Goal: Task Accomplishment & Management: Use online tool/utility

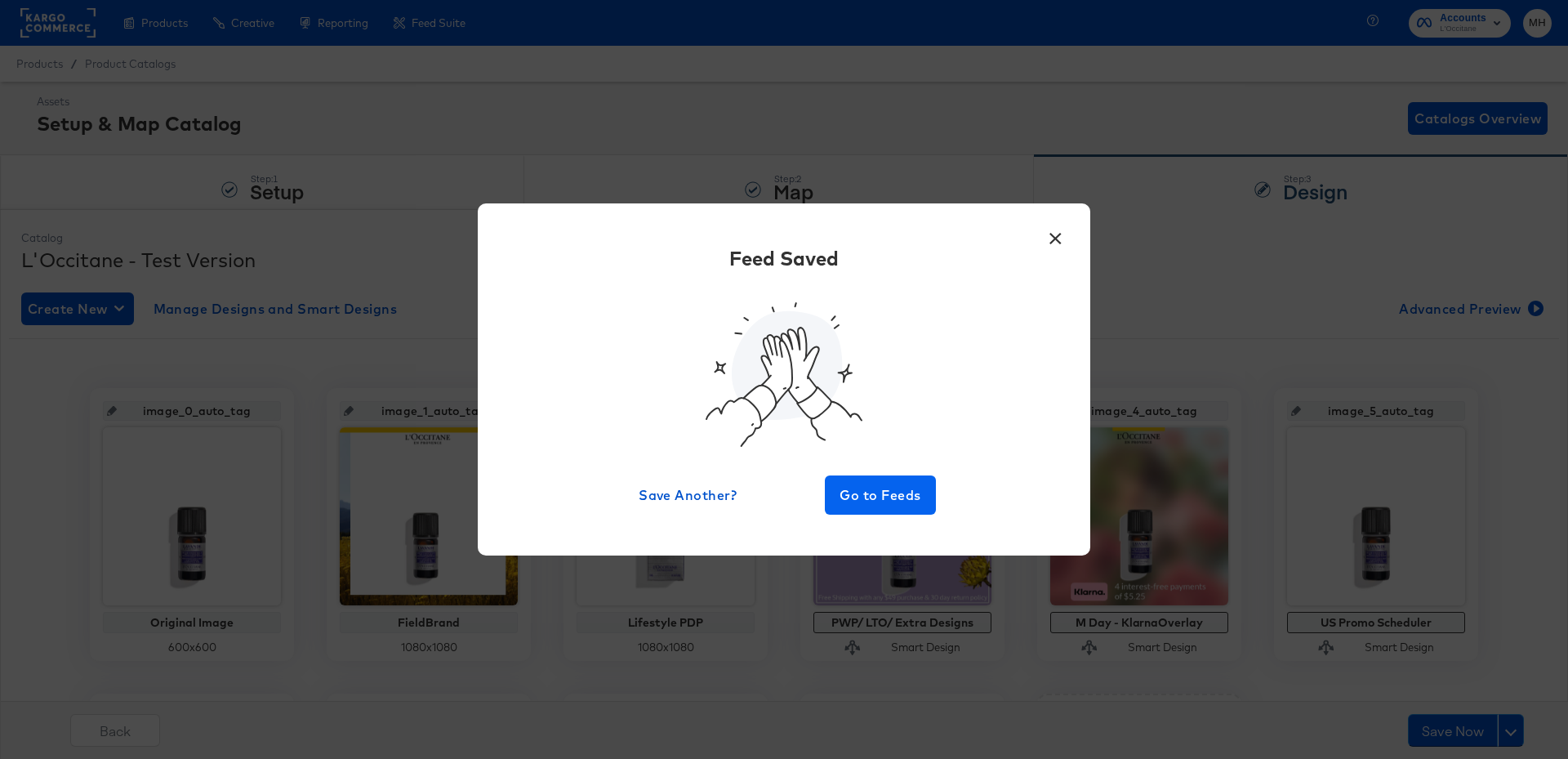
click at [897, 490] on span "Go to Feeds" at bounding box center [880, 495] width 98 height 23
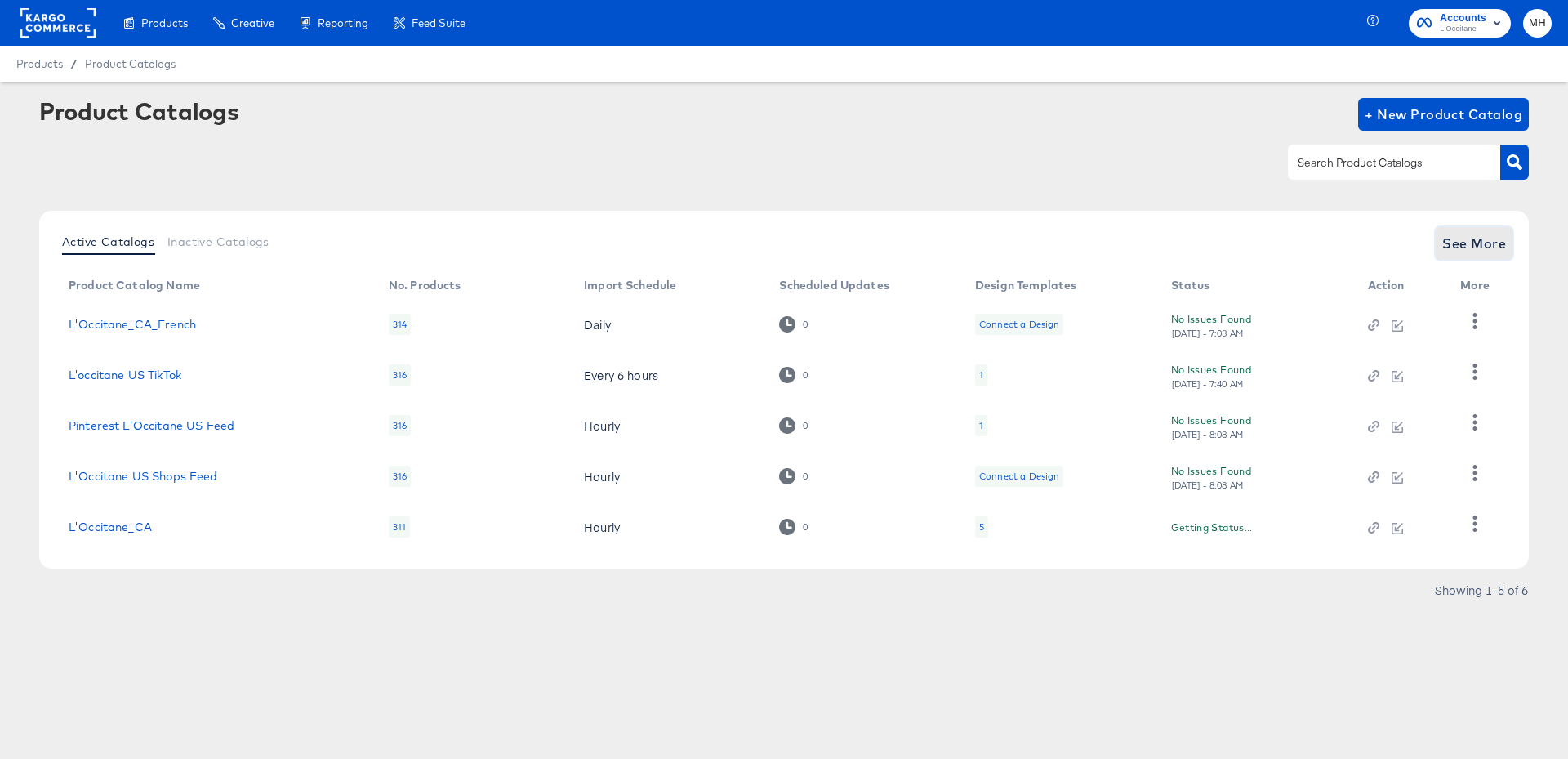
click at [1448, 247] on span "See More" at bounding box center [1474, 243] width 64 height 23
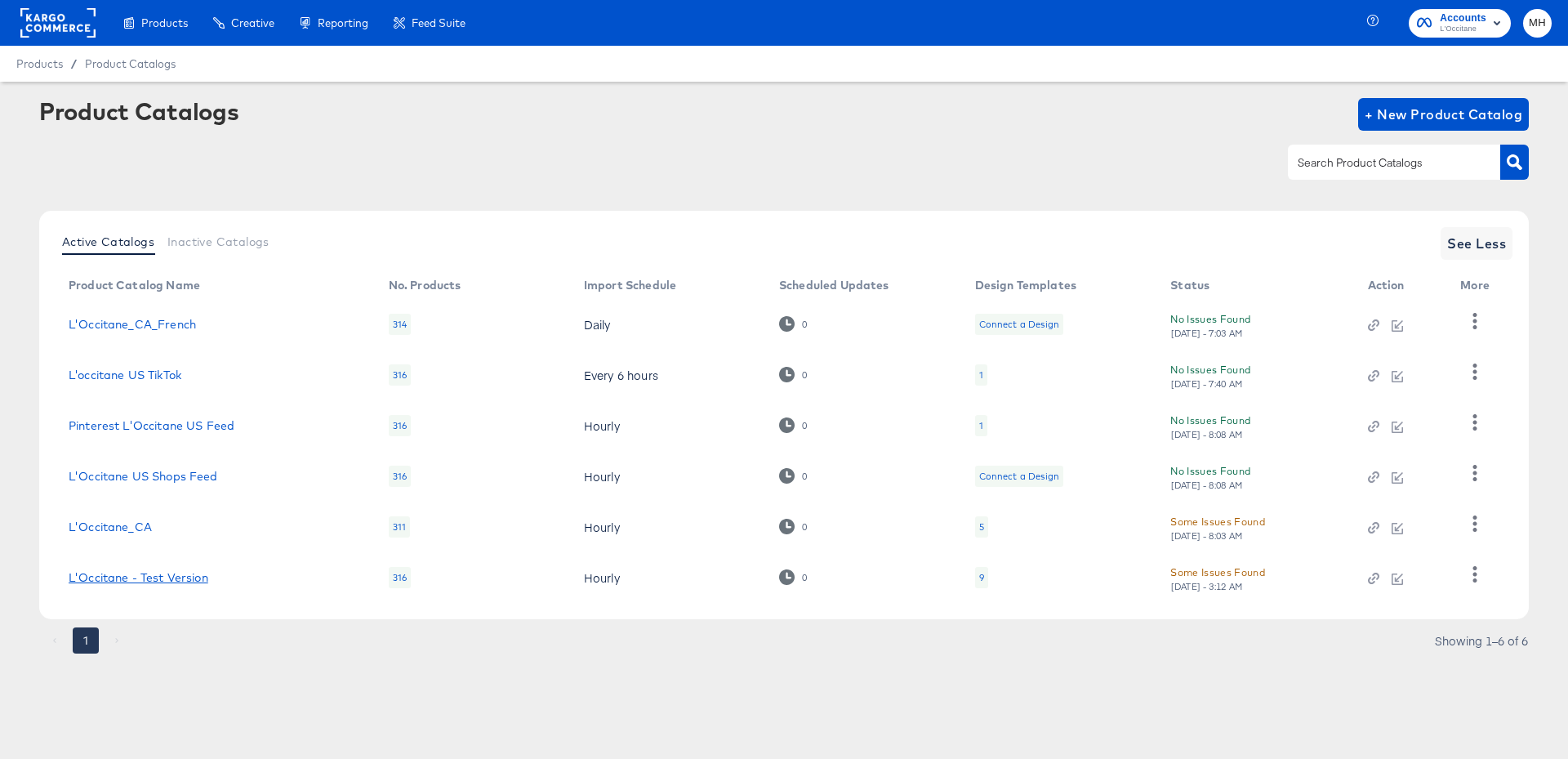
click at [137, 575] on link "L'Occitane - Test Version" at bounding box center [138, 577] width 139 height 13
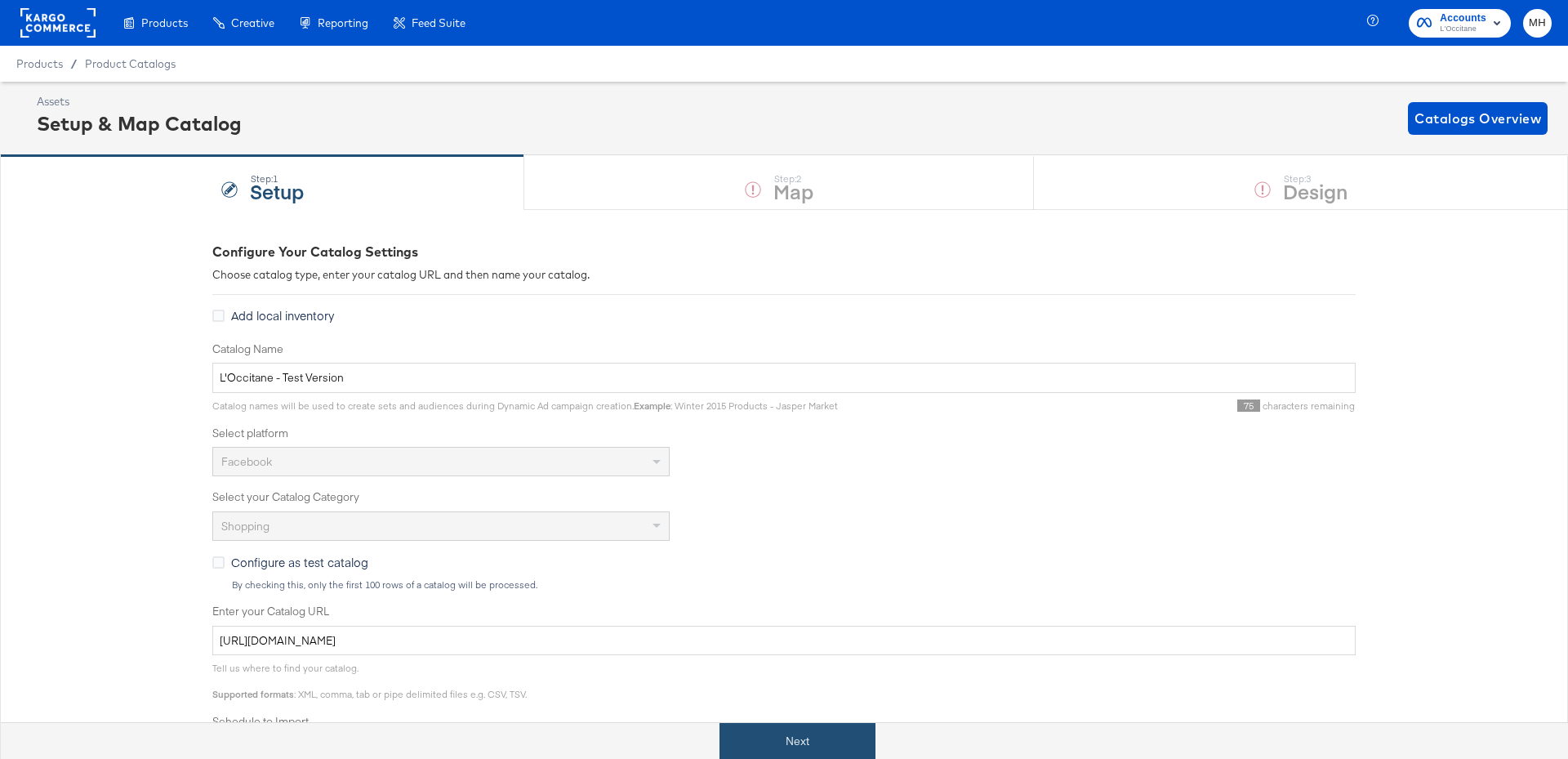
click at [860, 739] on button "Next" at bounding box center [797, 741] width 156 height 36
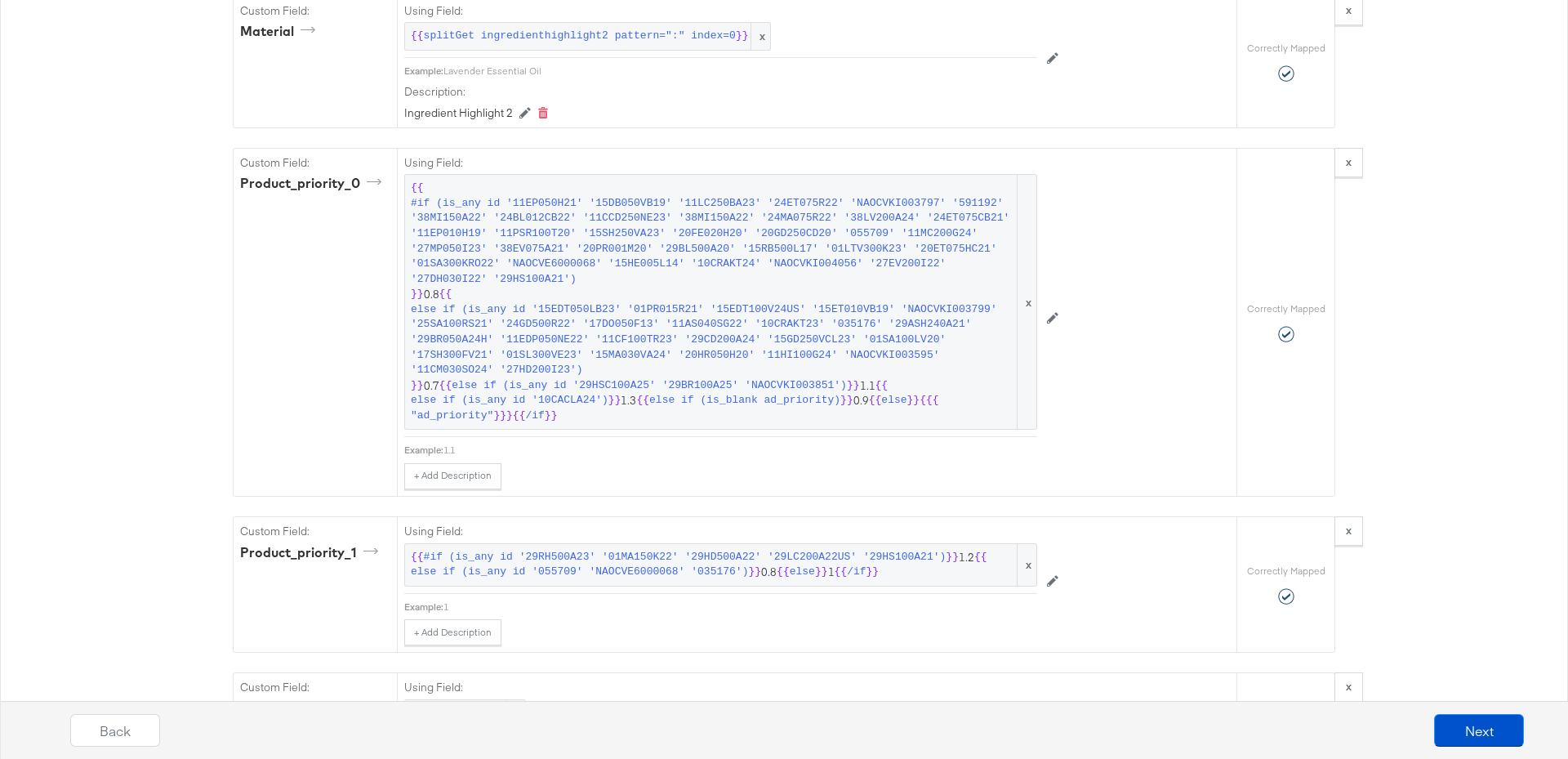
scroll to position [5027, 0]
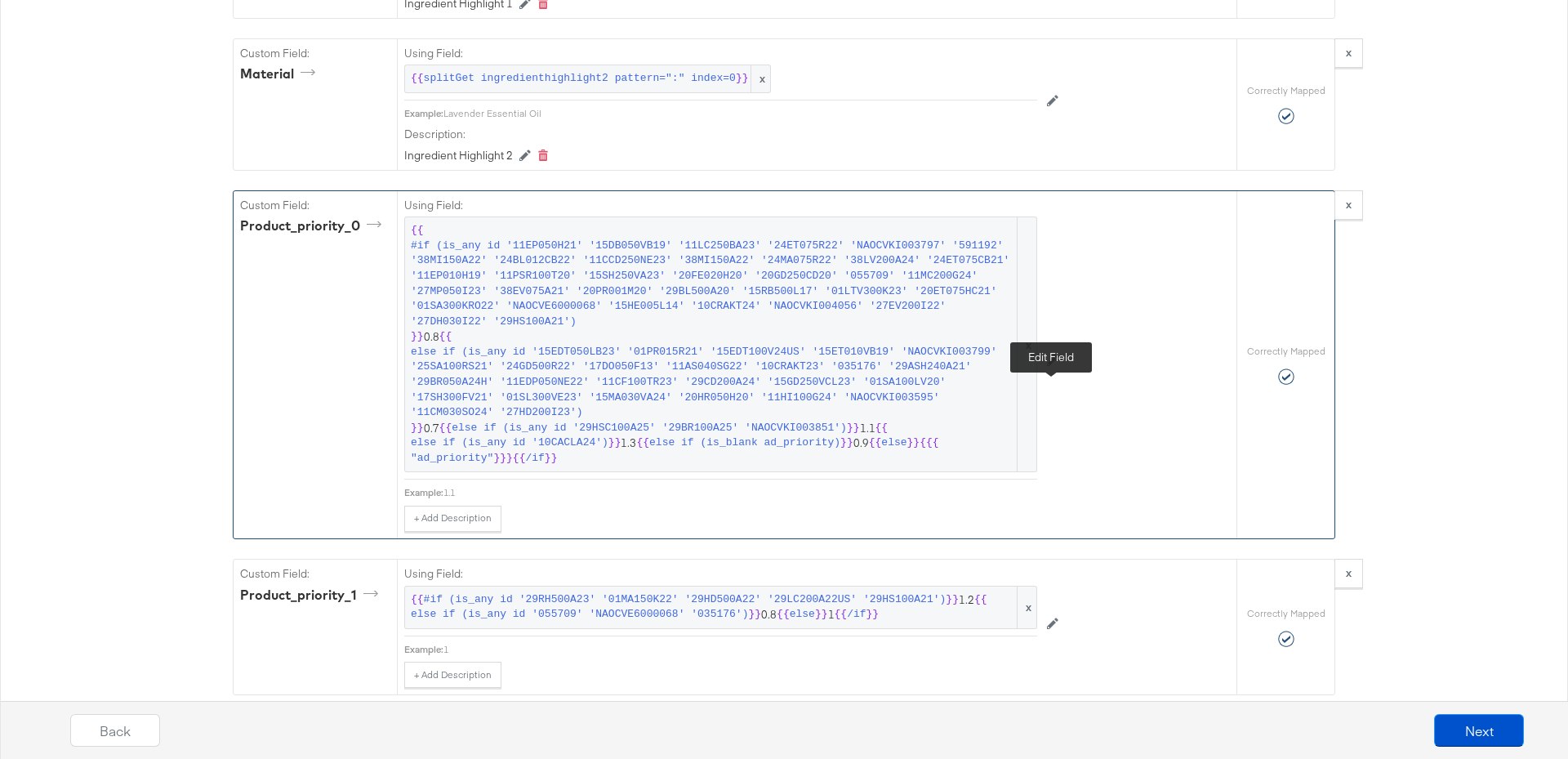
click at [1057, 367] on icon at bounding box center [1052, 360] width 11 height 11
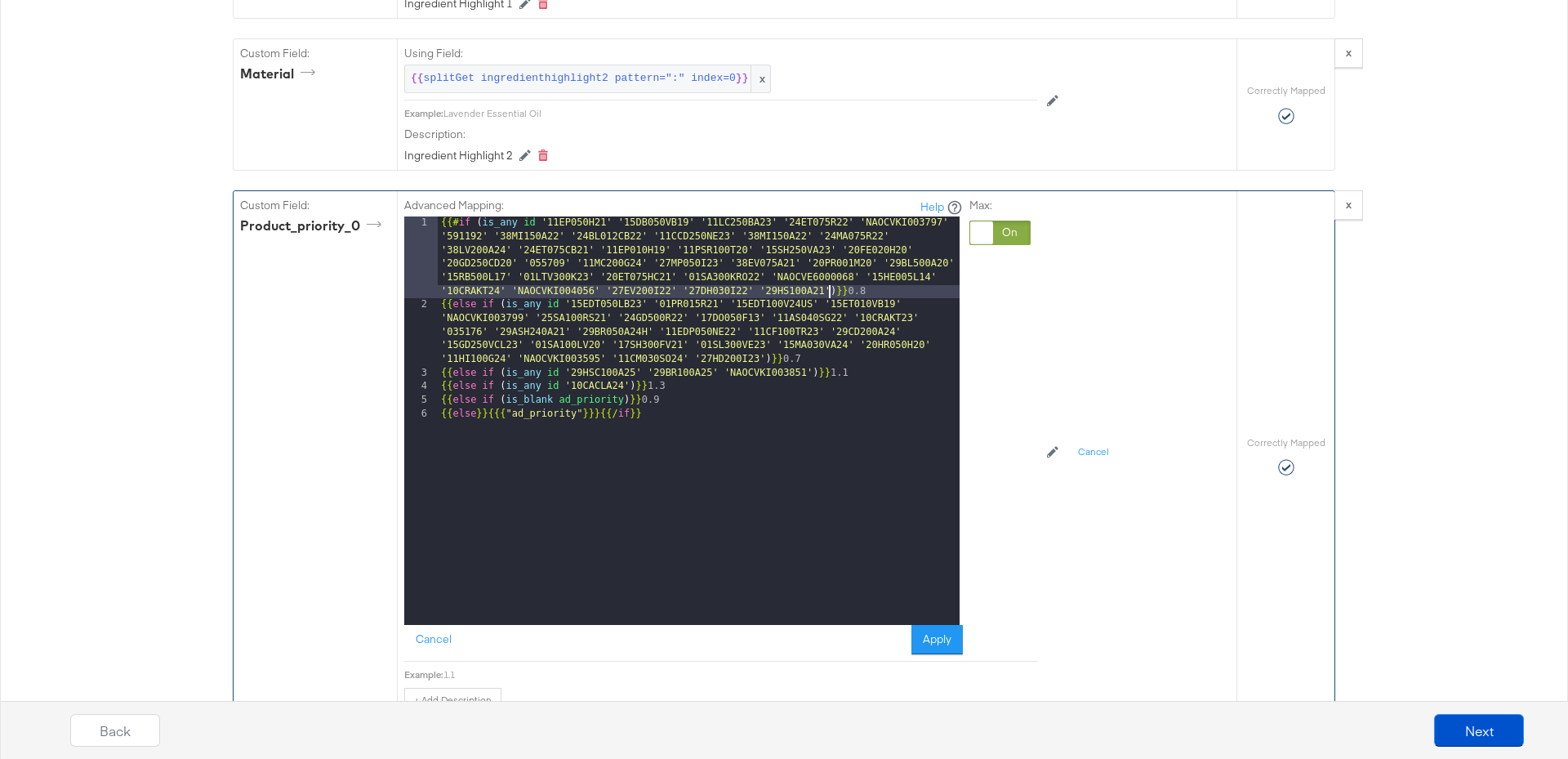
click at [832, 323] on div "{{# if ( is_any id '11EP050H21' '15DB050VB19' '11LC250BA23' '24ET075R22' 'NAOCV…" at bounding box center [698, 469] width 522 height 504
paste textarea
click at [953, 654] on button "Apply" at bounding box center [936, 639] width 51 height 29
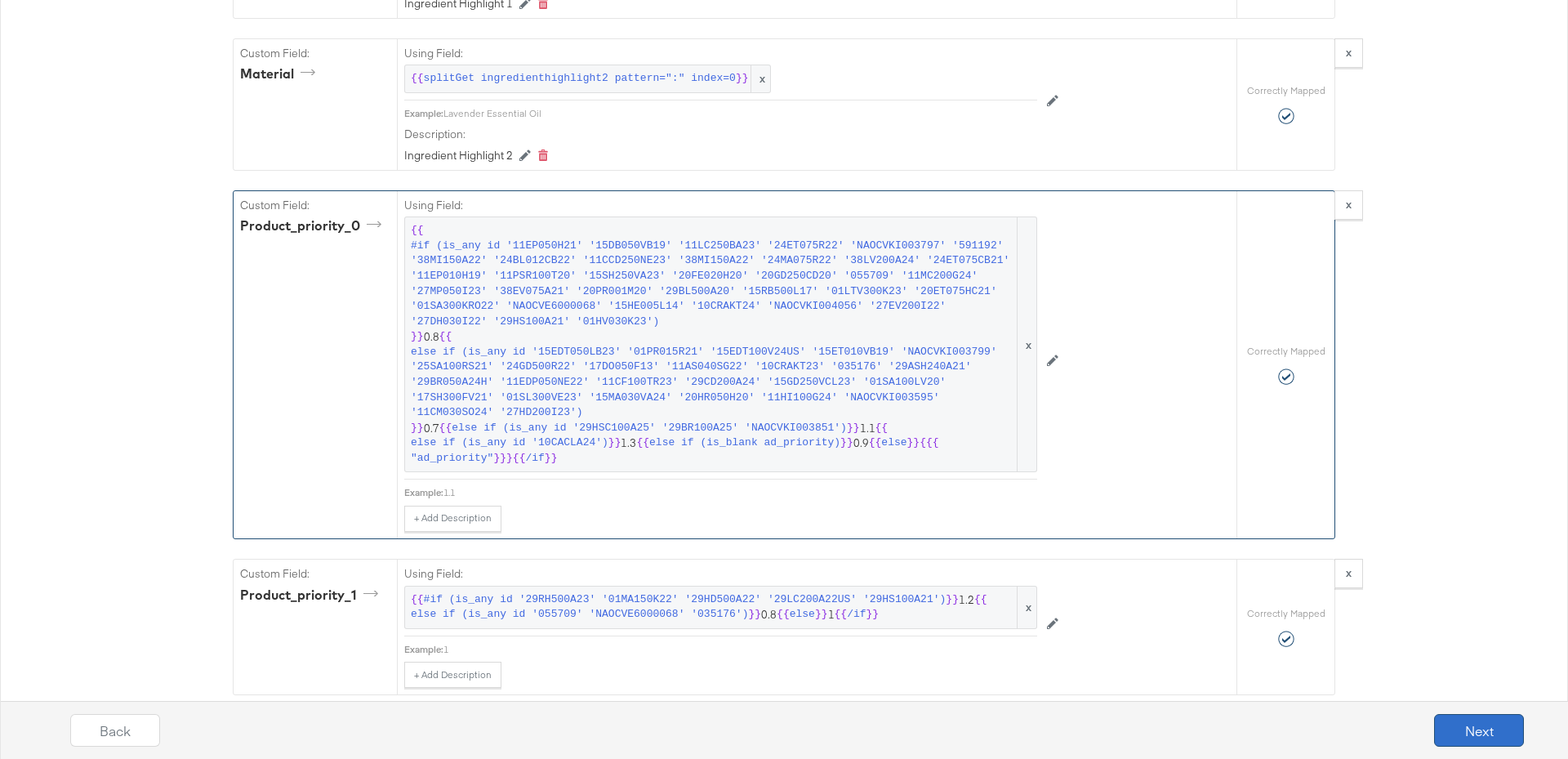
click at [1471, 733] on button "Next" at bounding box center [1479, 730] width 90 height 33
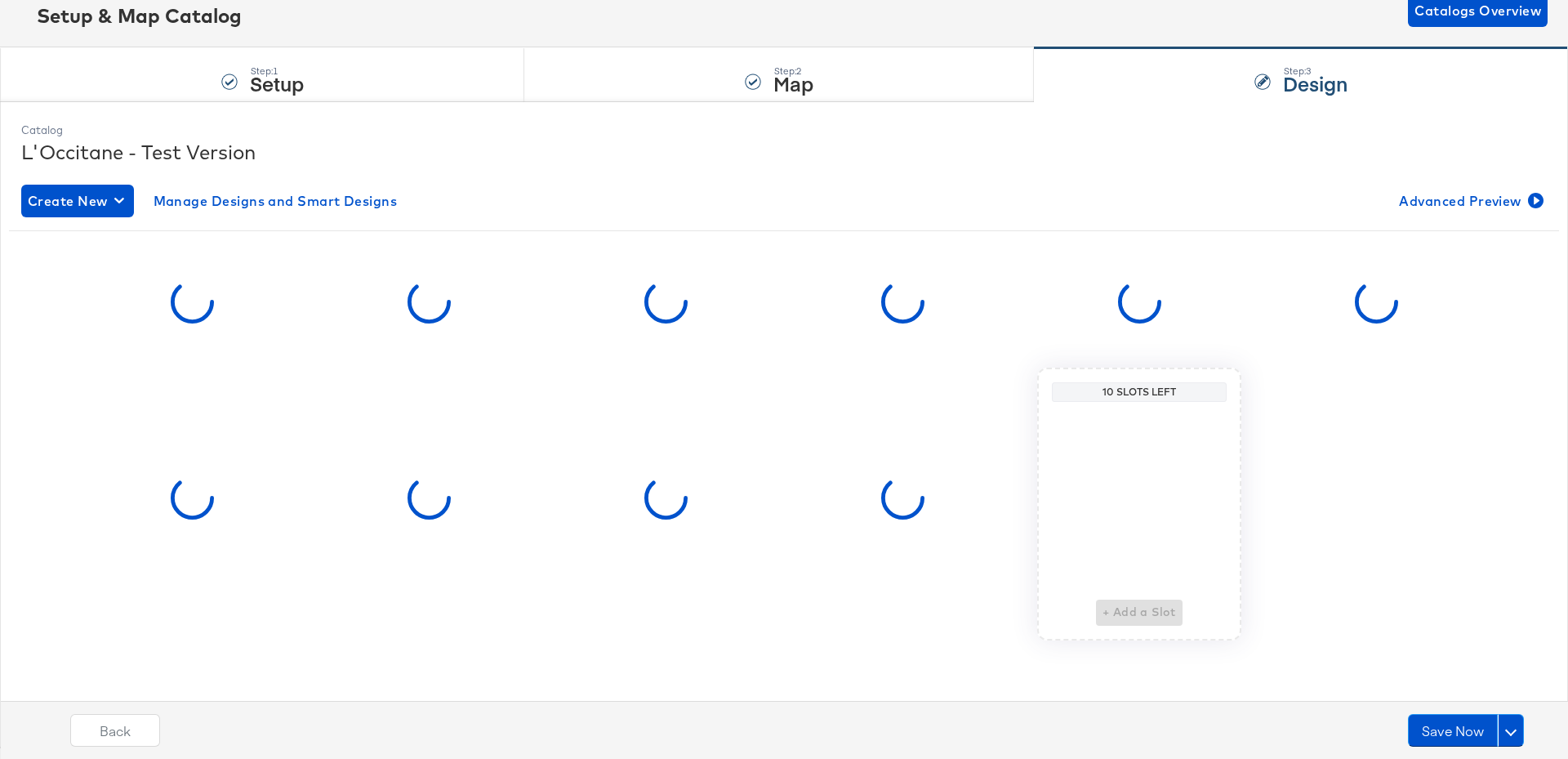
scroll to position [0, 0]
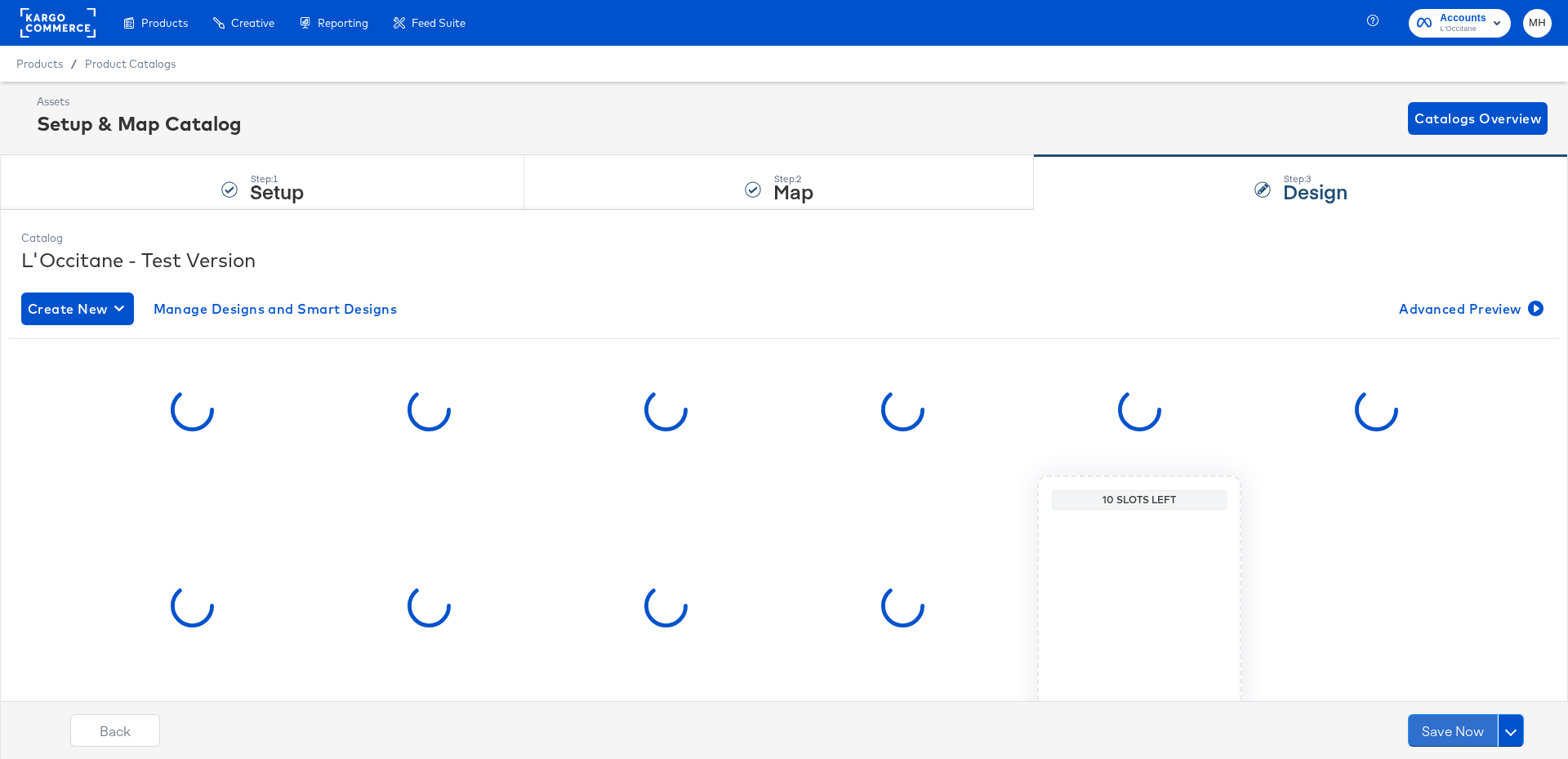
click at [1471, 733] on button "Save Now" at bounding box center [1453, 730] width 90 height 33
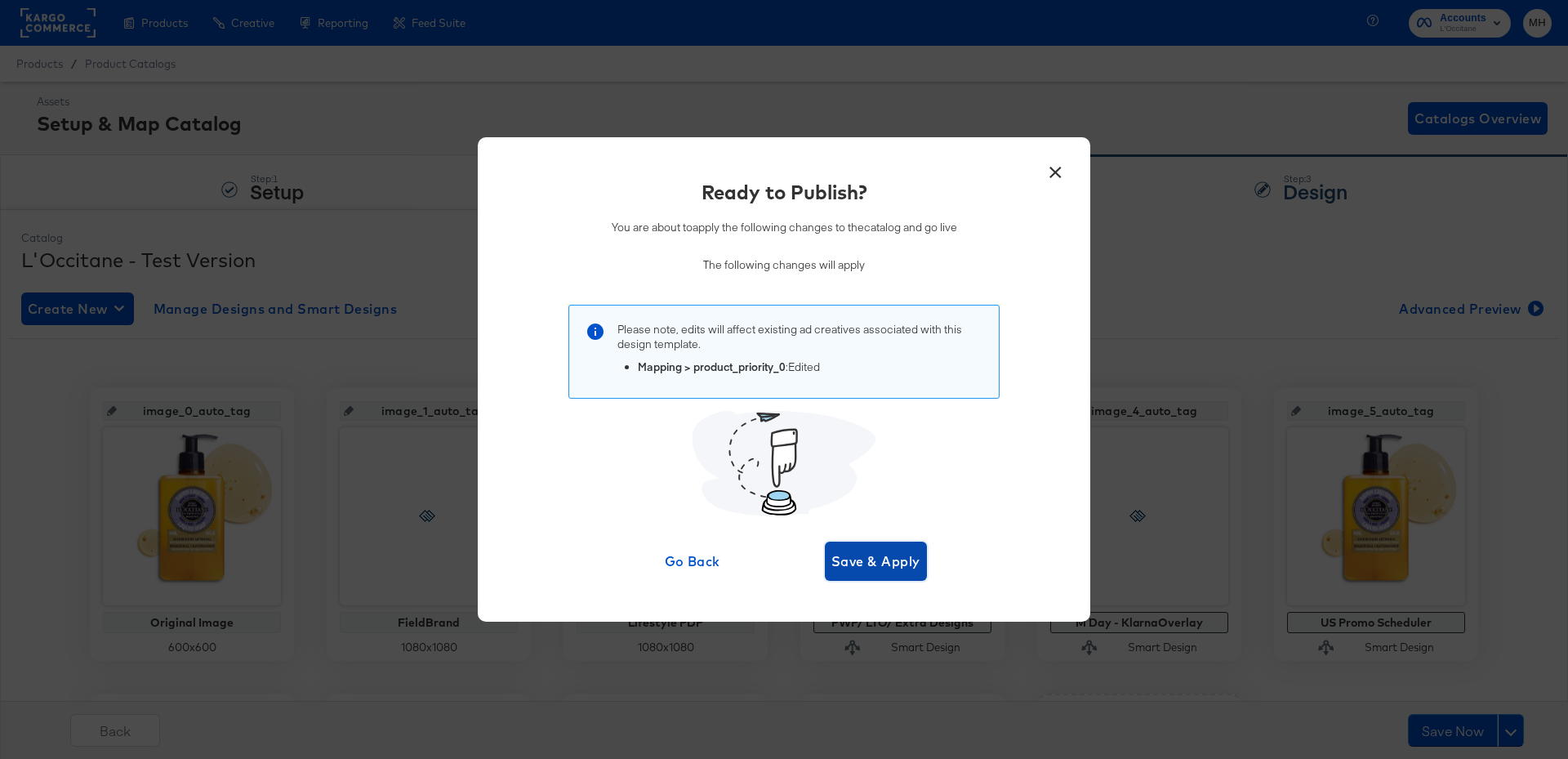
click at [878, 562] on span "Save & Apply" at bounding box center [876, 561] width 89 height 23
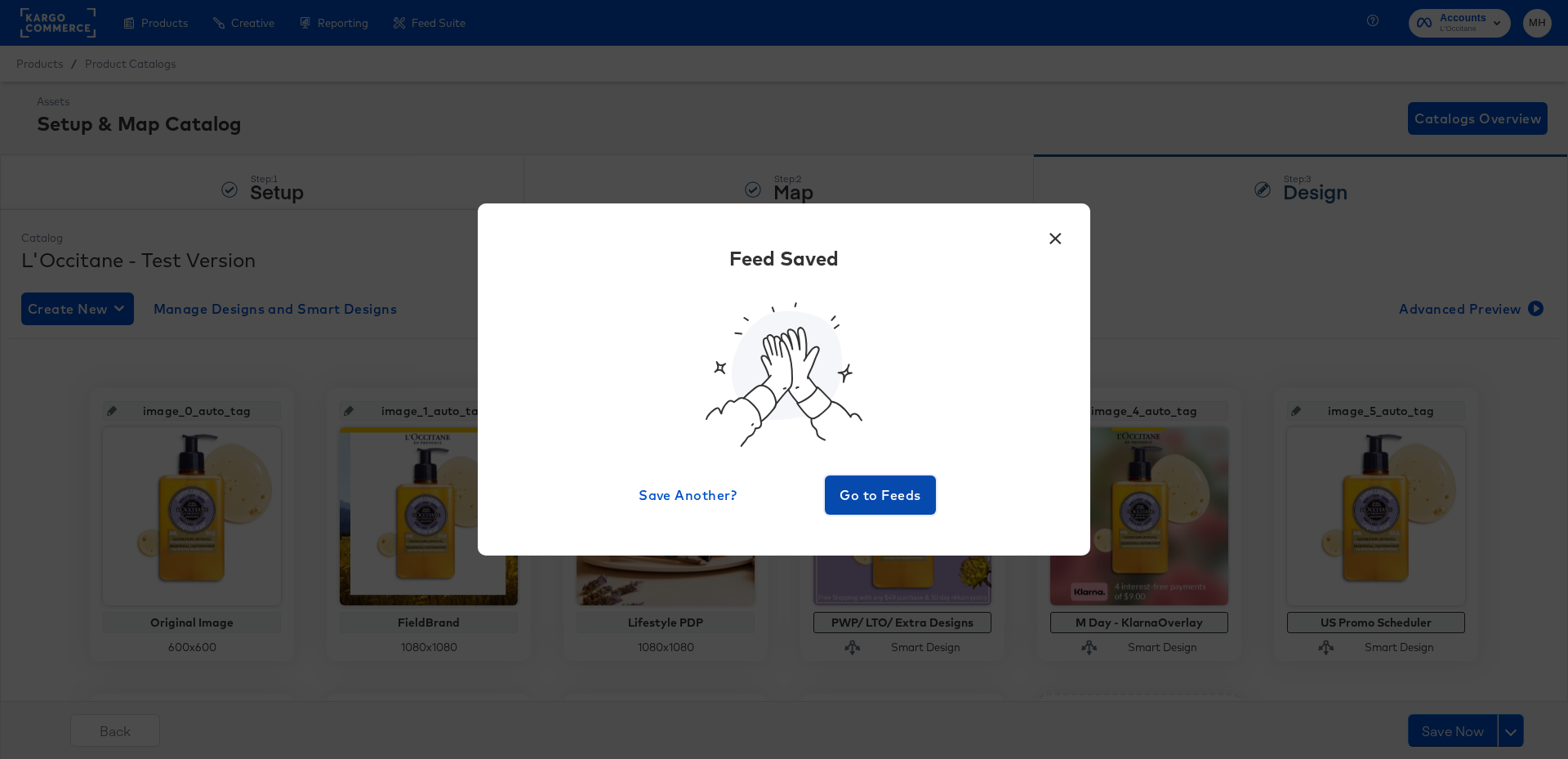
click at [910, 485] on span "Go to Feeds" at bounding box center [880, 495] width 98 height 23
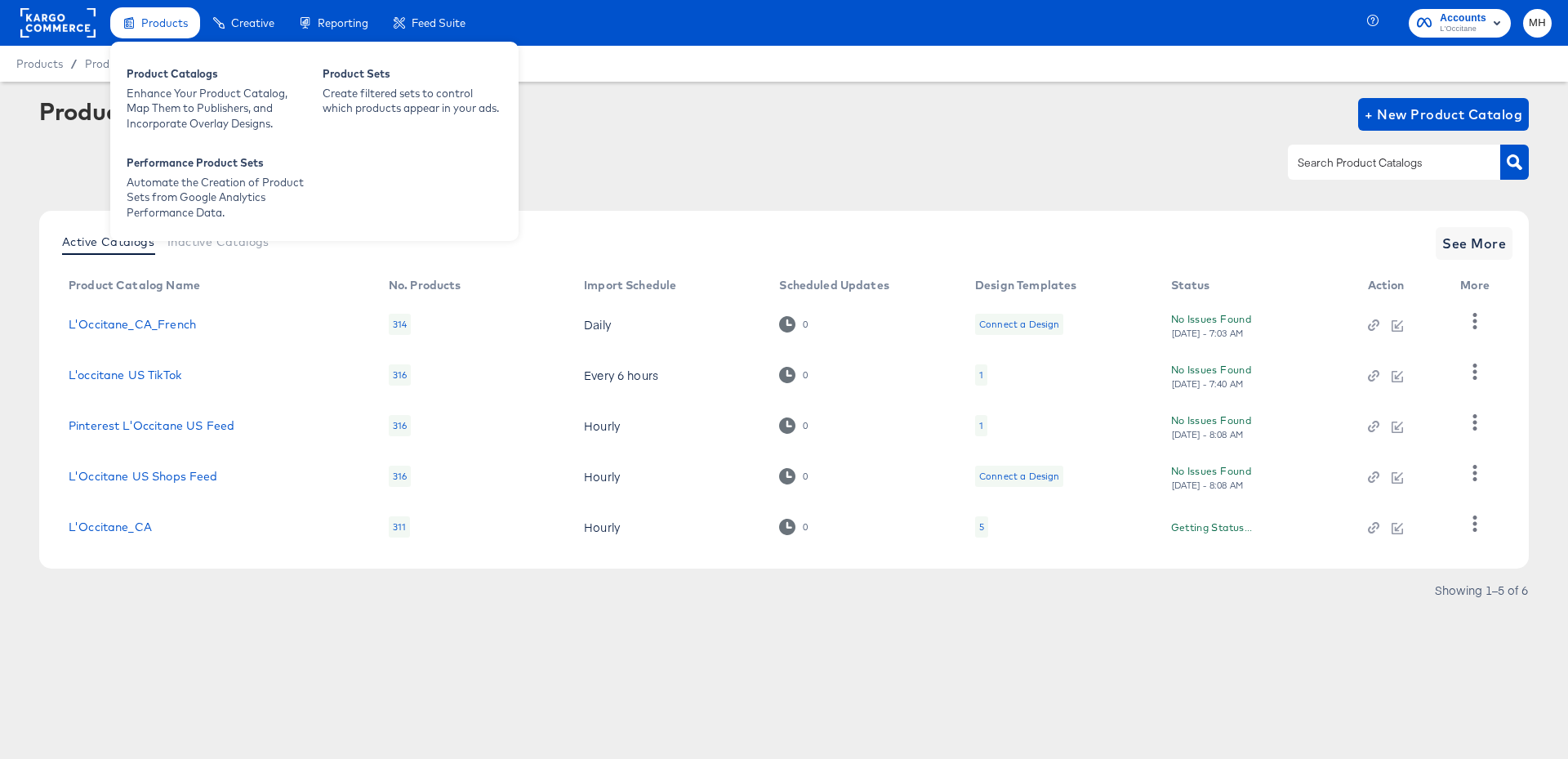
click at [176, 31] on div "Products" at bounding box center [155, 23] width 90 height 32
click at [178, 79] on div "Product Catalogs" at bounding box center [216, 75] width 179 height 20
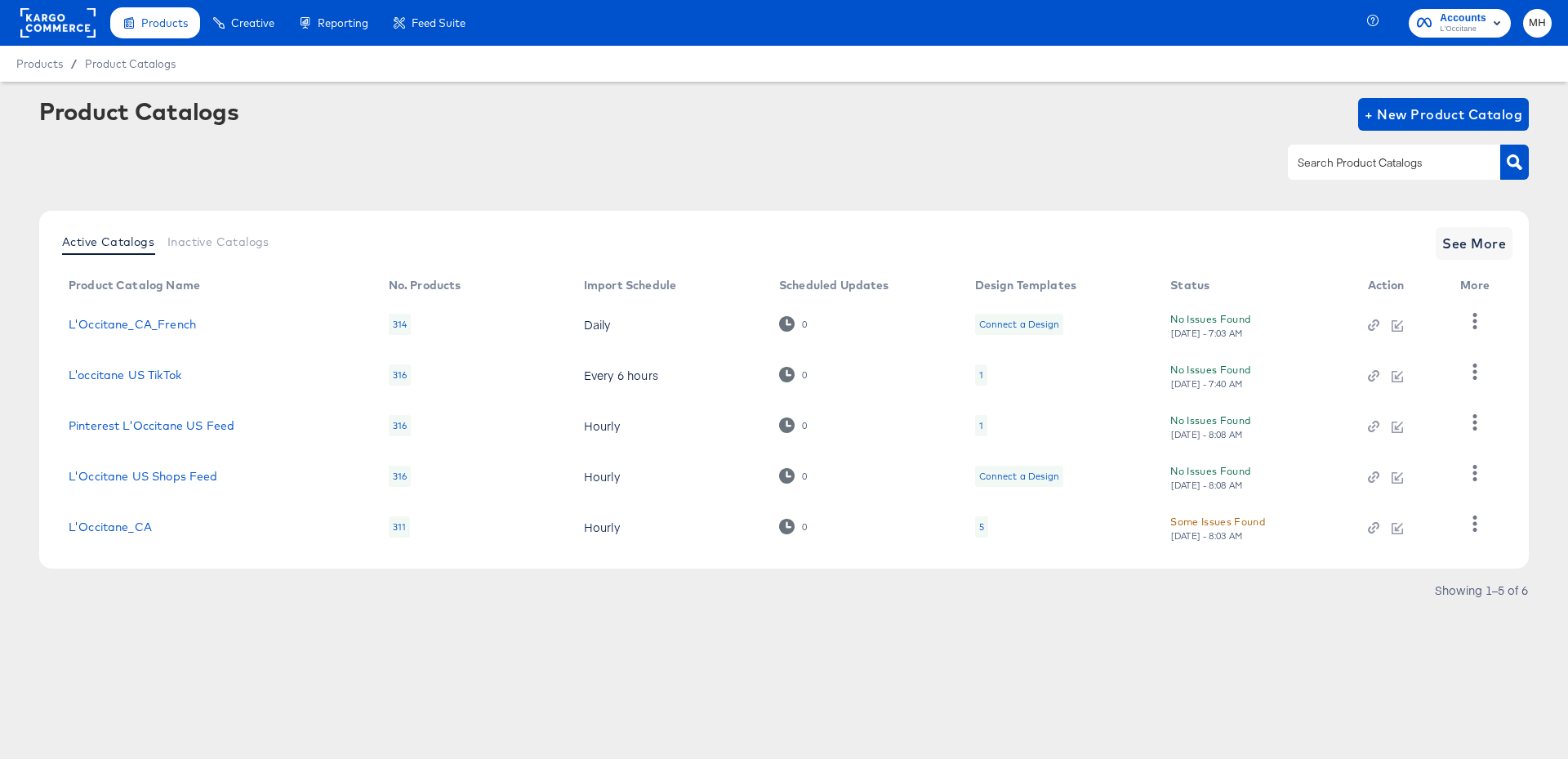
click at [78, 33] on rect at bounding box center [58, 23] width 75 height 29
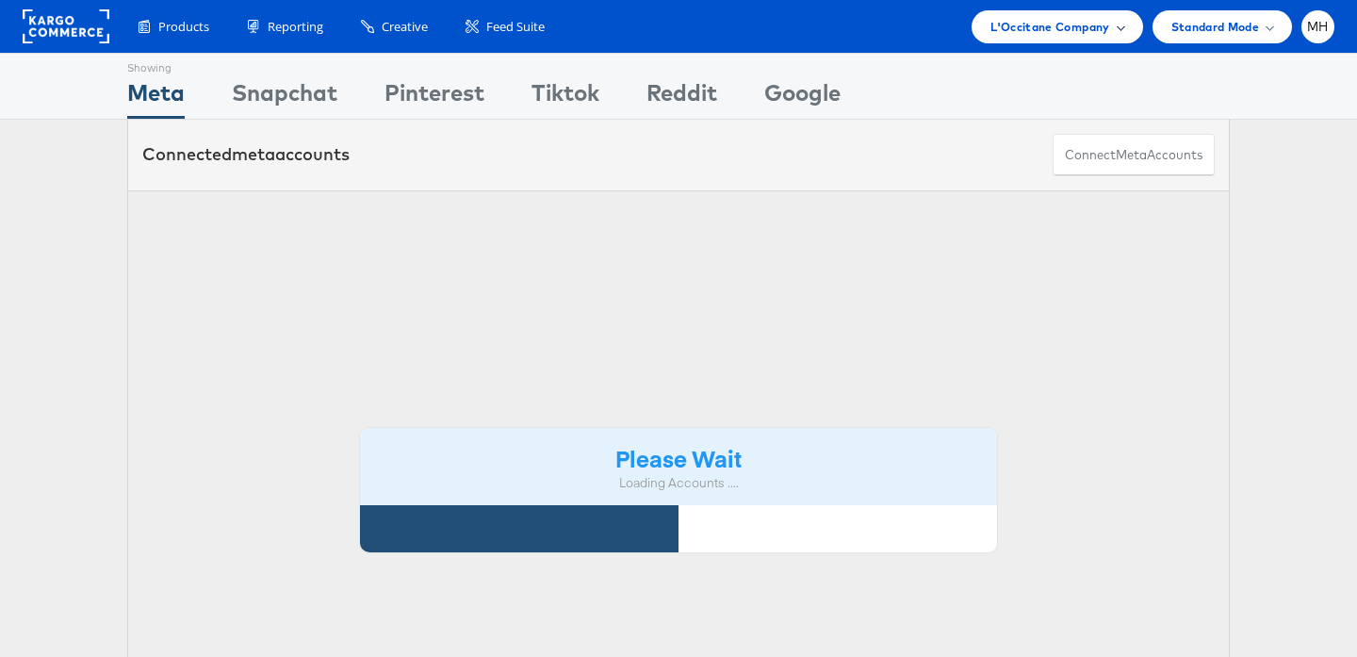
click at [1065, 39] on div "L'Occitane Company" at bounding box center [1057, 26] width 171 height 33
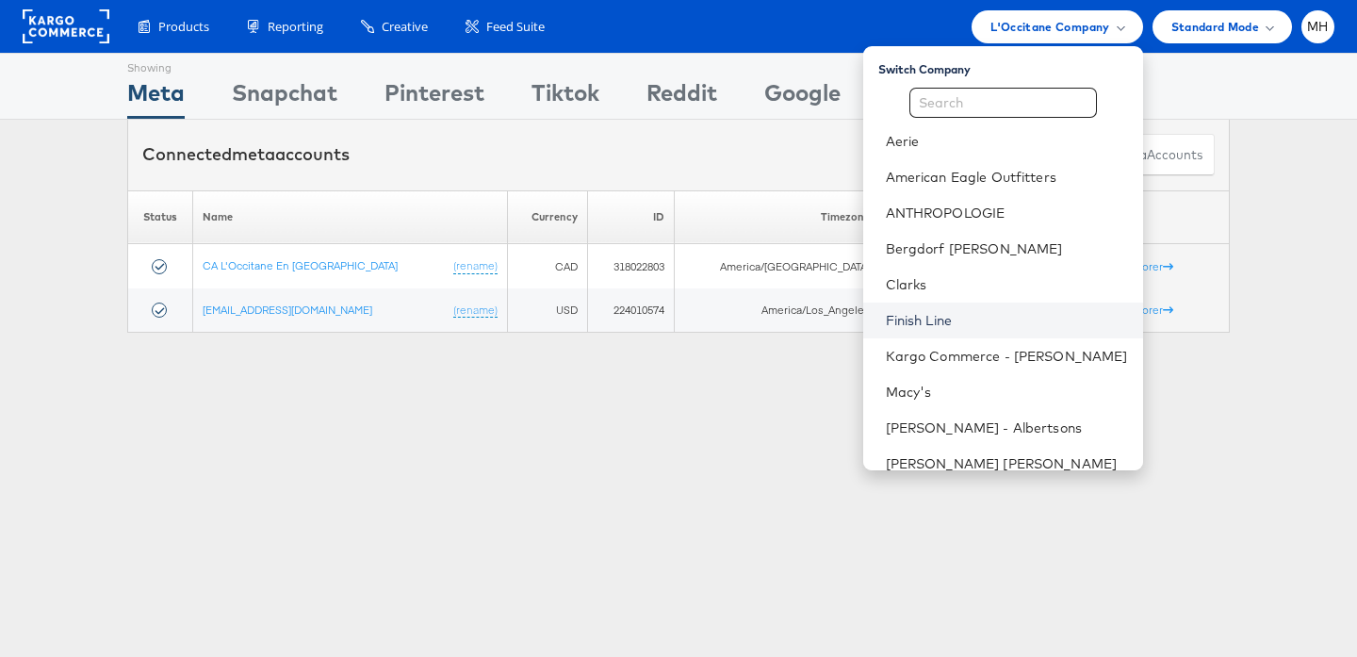
click at [999, 322] on link "Finish Line" at bounding box center [1007, 320] width 242 height 19
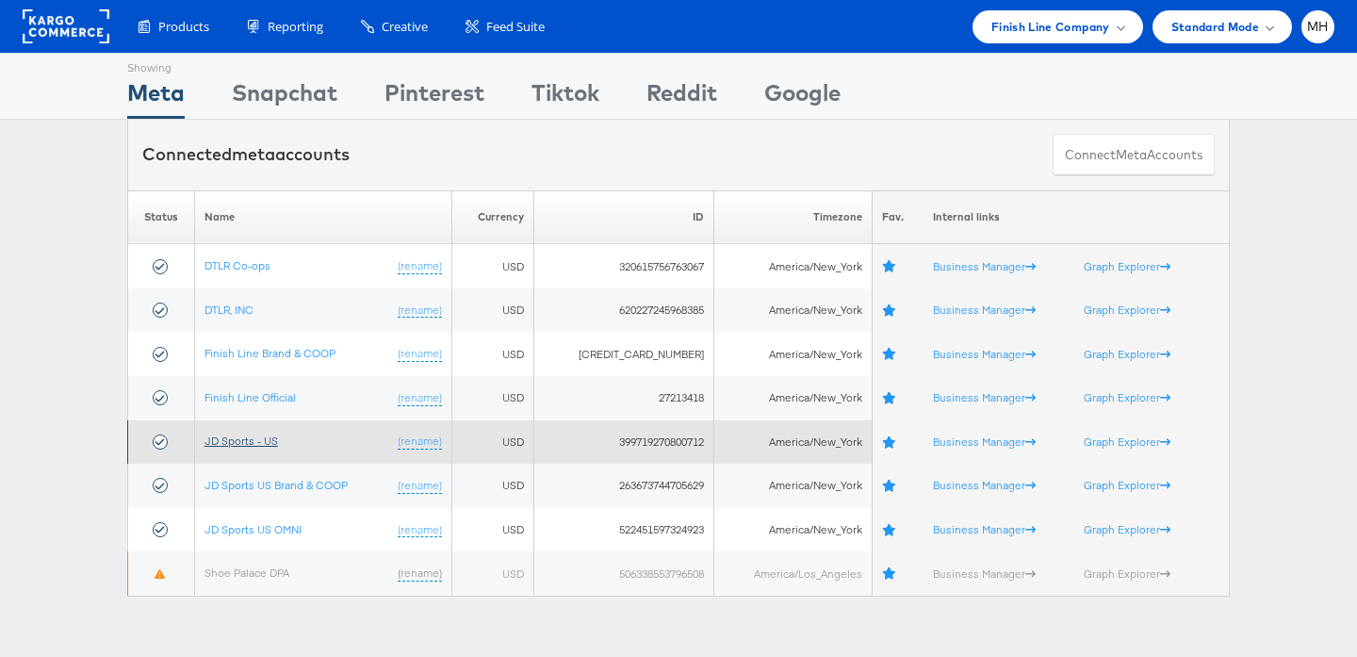
click at [262, 442] on link "JD Sports - US" at bounding box center [242, 441] width 74 height 14
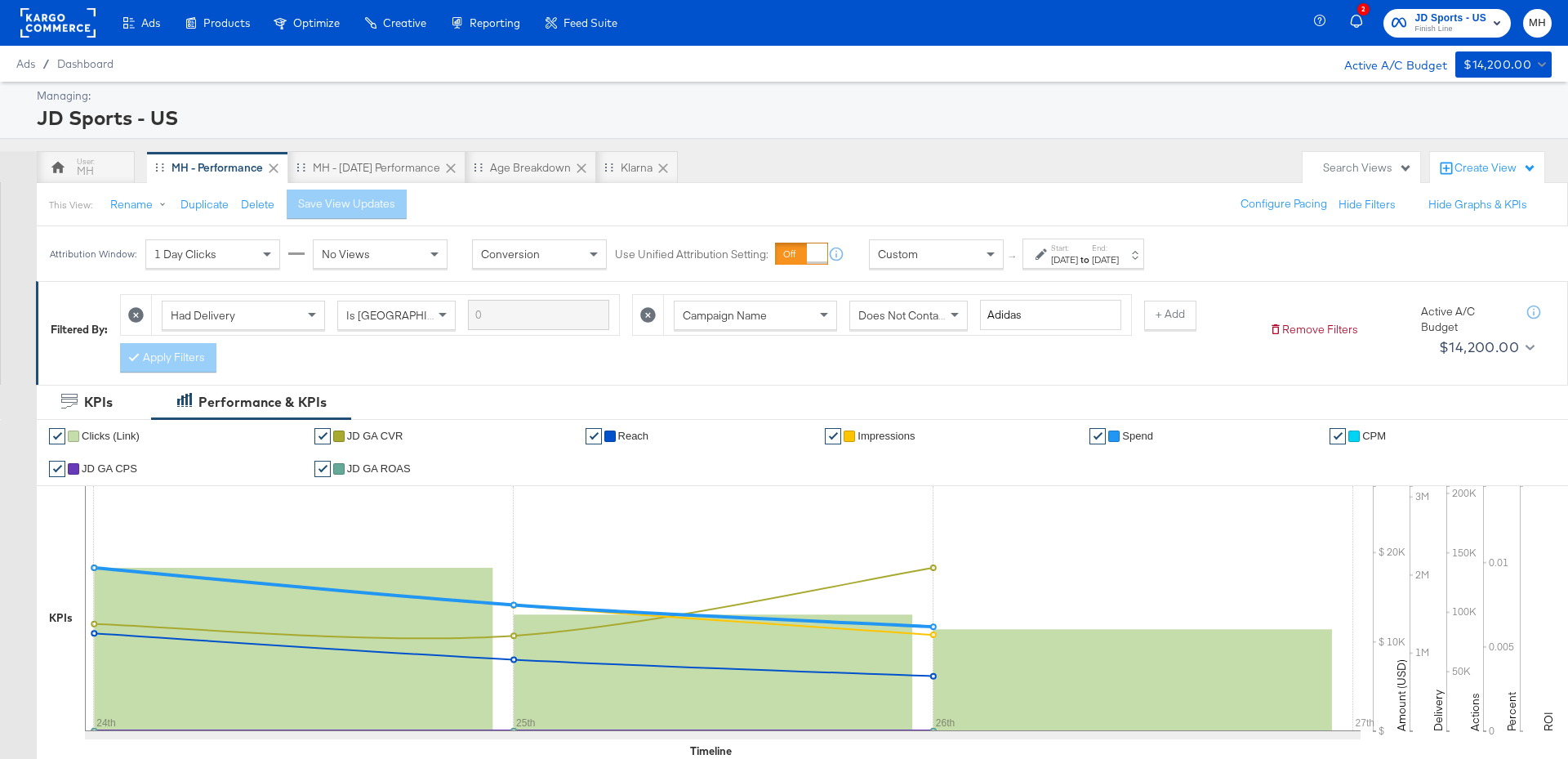
scroll to position [8, 0]
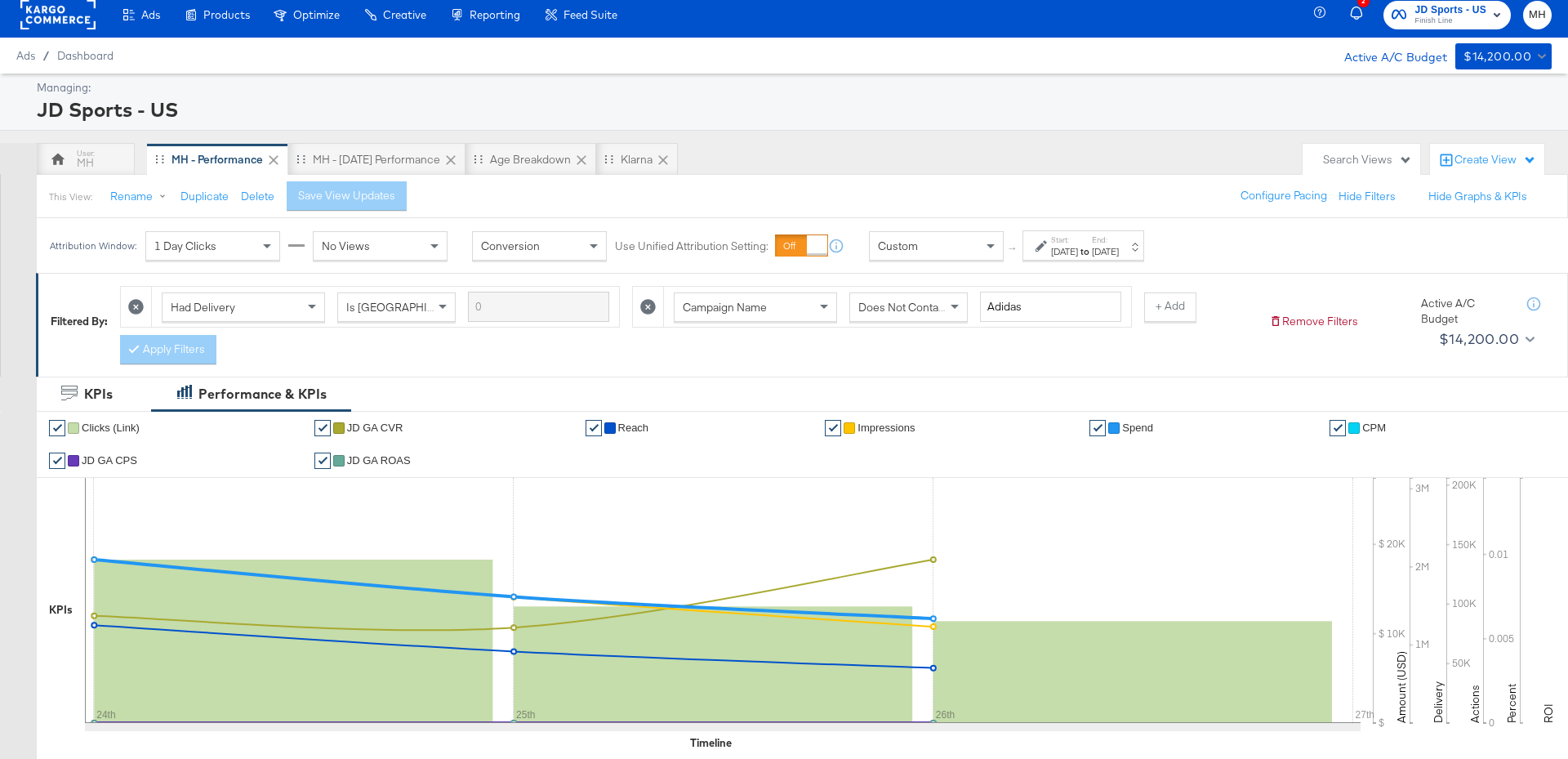
click at [1118, 239] on label "End:" at bounding box center [1105, 240] width 27 height 10
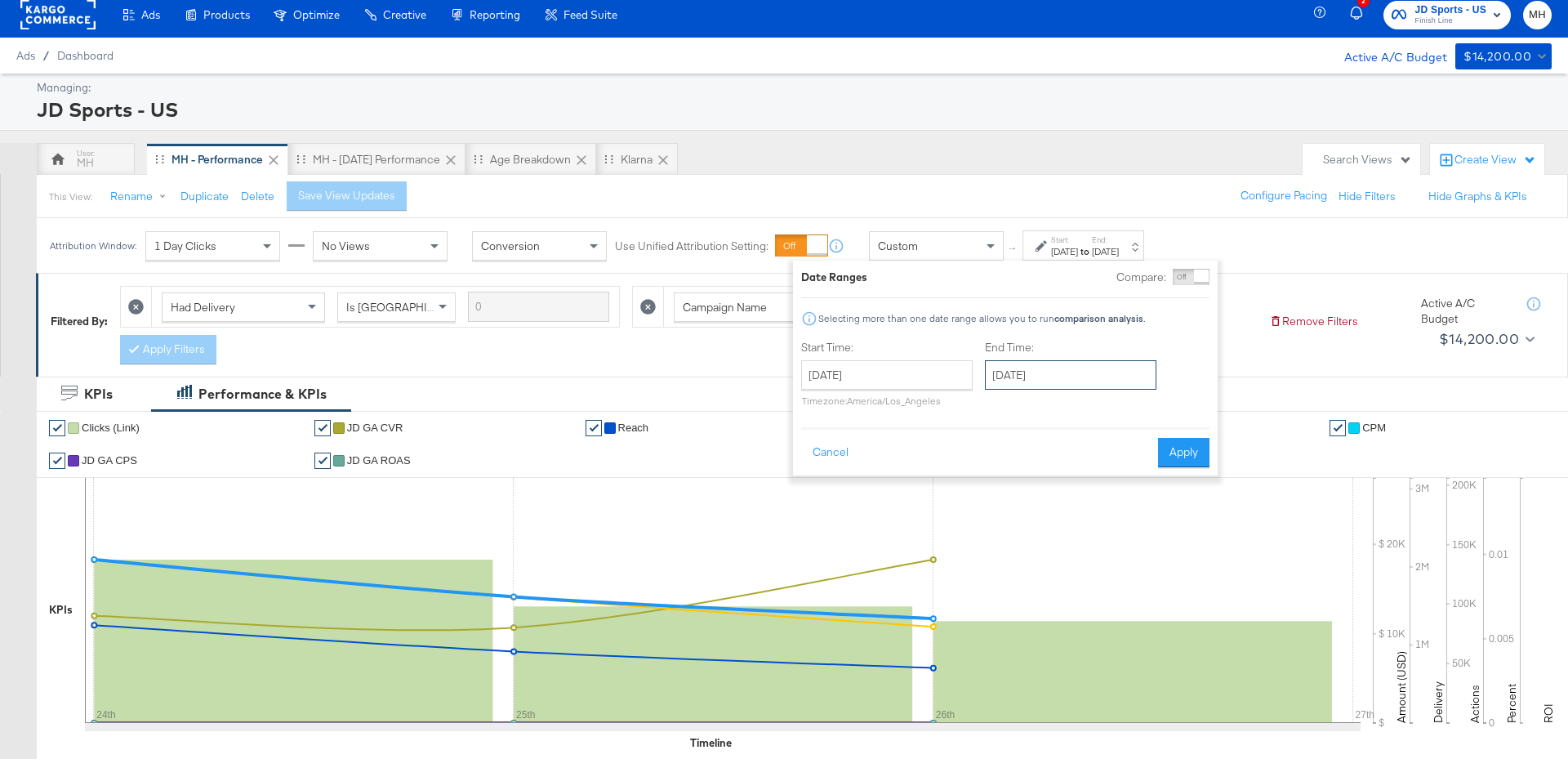
click at [1082, 372] on input "[DATE]" at bounding box center [1071, 375] width 172 height 29
click at [1088, 554] on td "27" at bounding box center [1087, 548] width 28 height 23
type input "[DATE]"
click at [1166, 449] on button "Apply" at bounding box center [1183, 452] width 51 height 29
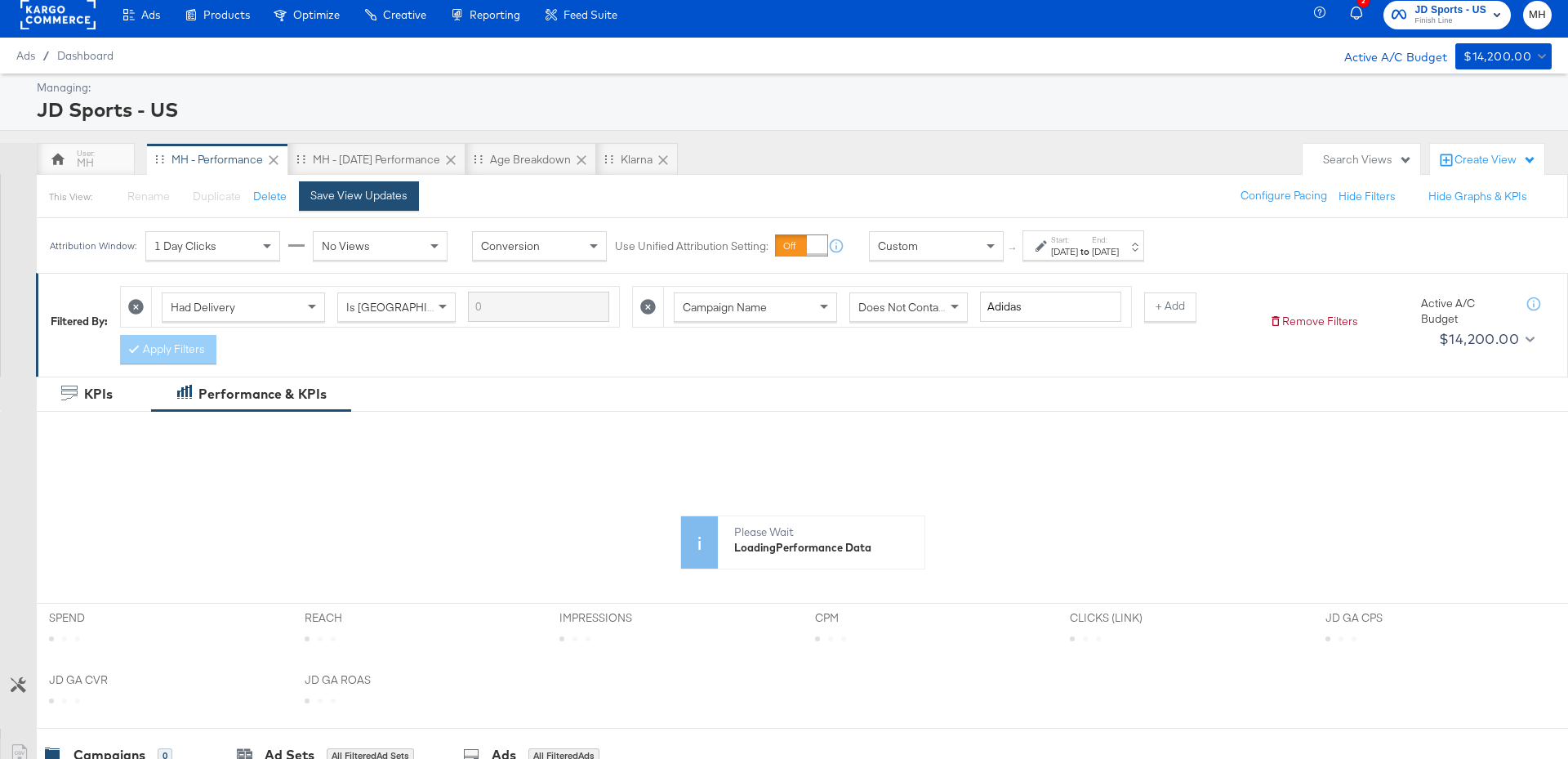
click at [390, 198] on div "Save View Updates" at bounding box center [359, 196] width 97 height 16
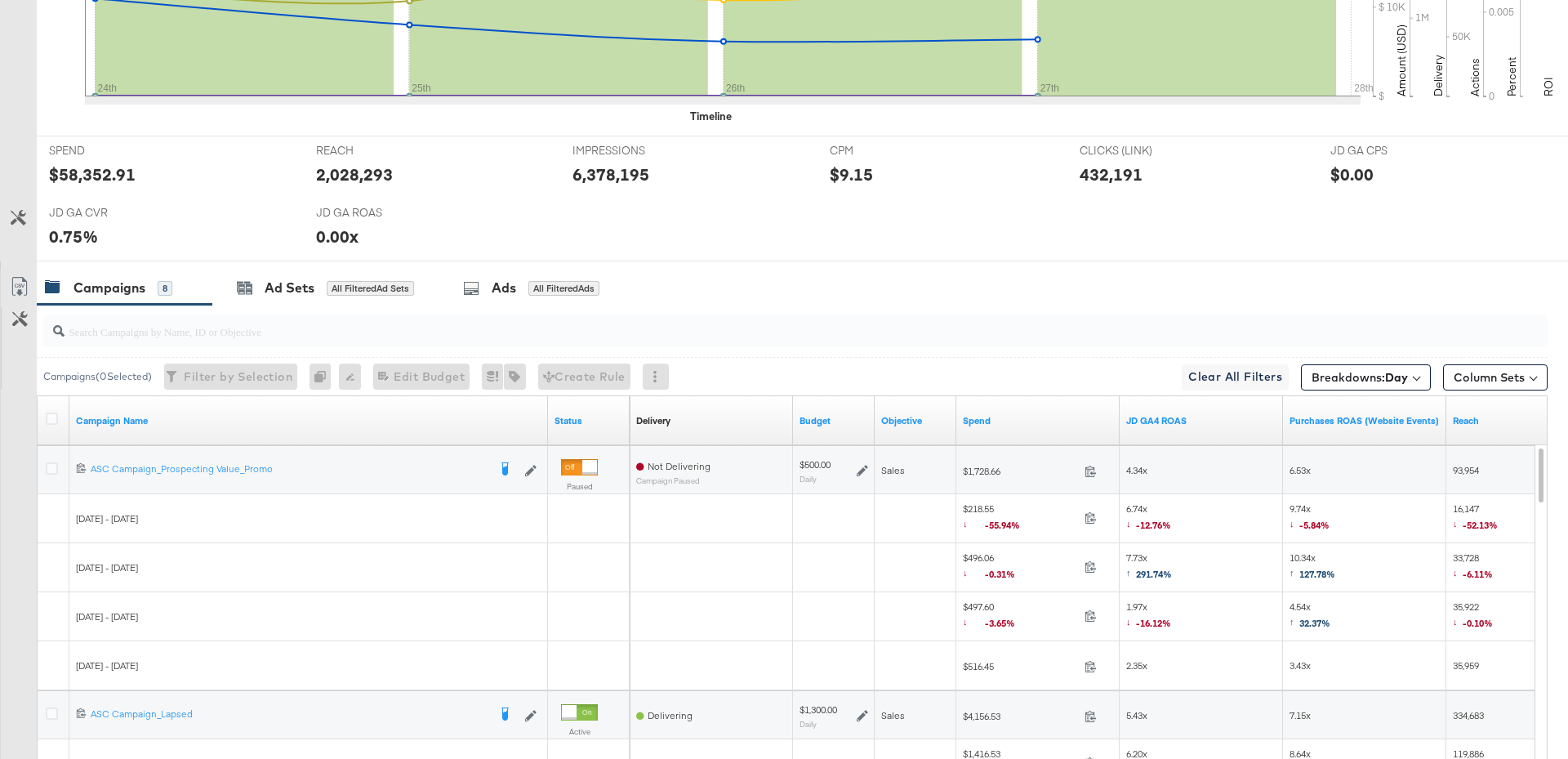
scroll to position [828, 0]
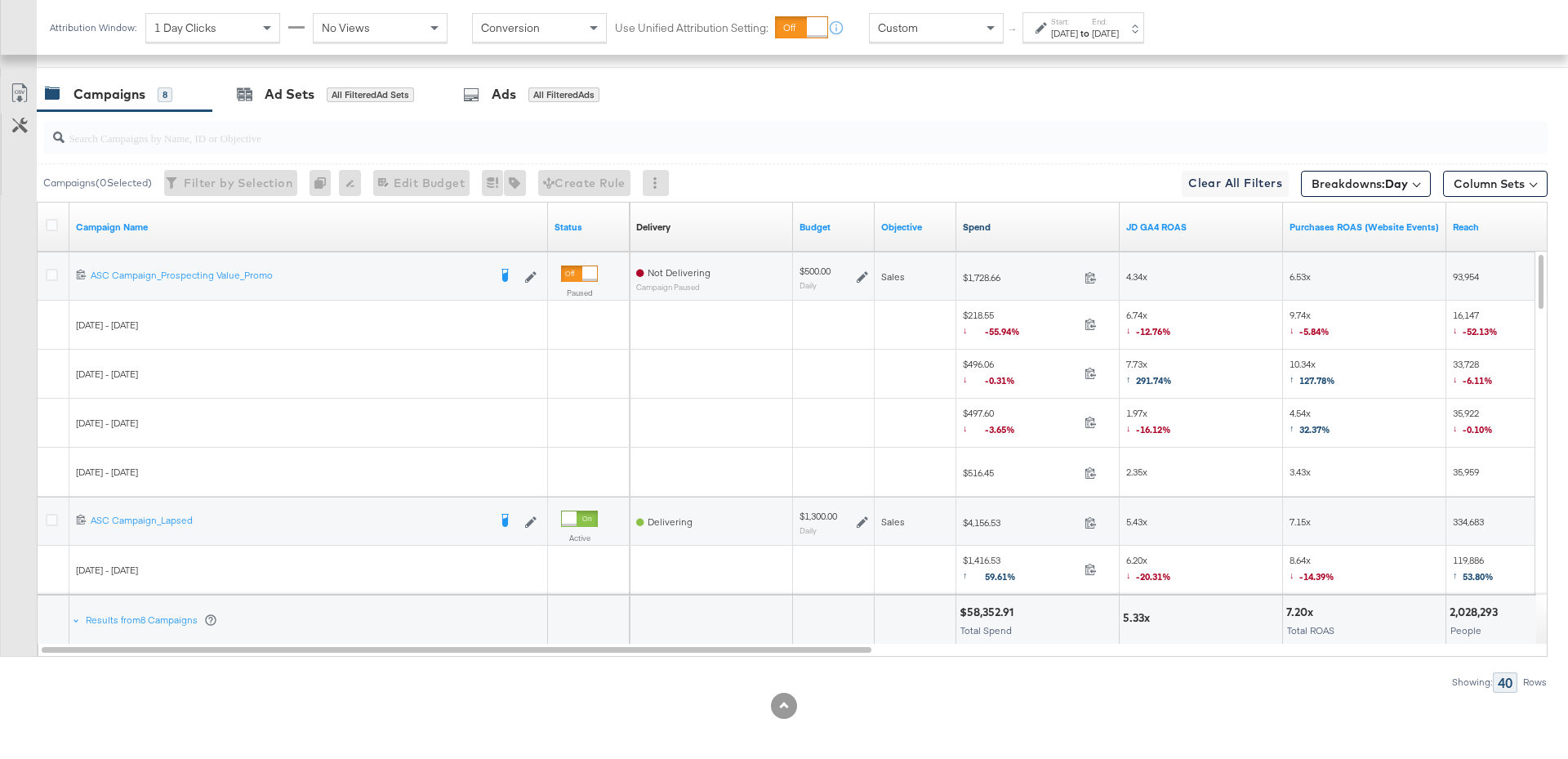
click at [1019, 222] on link "Spend" at bounding box center [1037, 227] width 150 height 13
click at [1208, 224] on link "JD GA4 ROAS" at bounding box center [1201, 227] width 150 height 13
click at [54, 269] on icon at bounding box center [52, 275] width 12 height 12
click at [0, 0] on input "checkbox" at bounding box center [0, 0] width 0 height 0
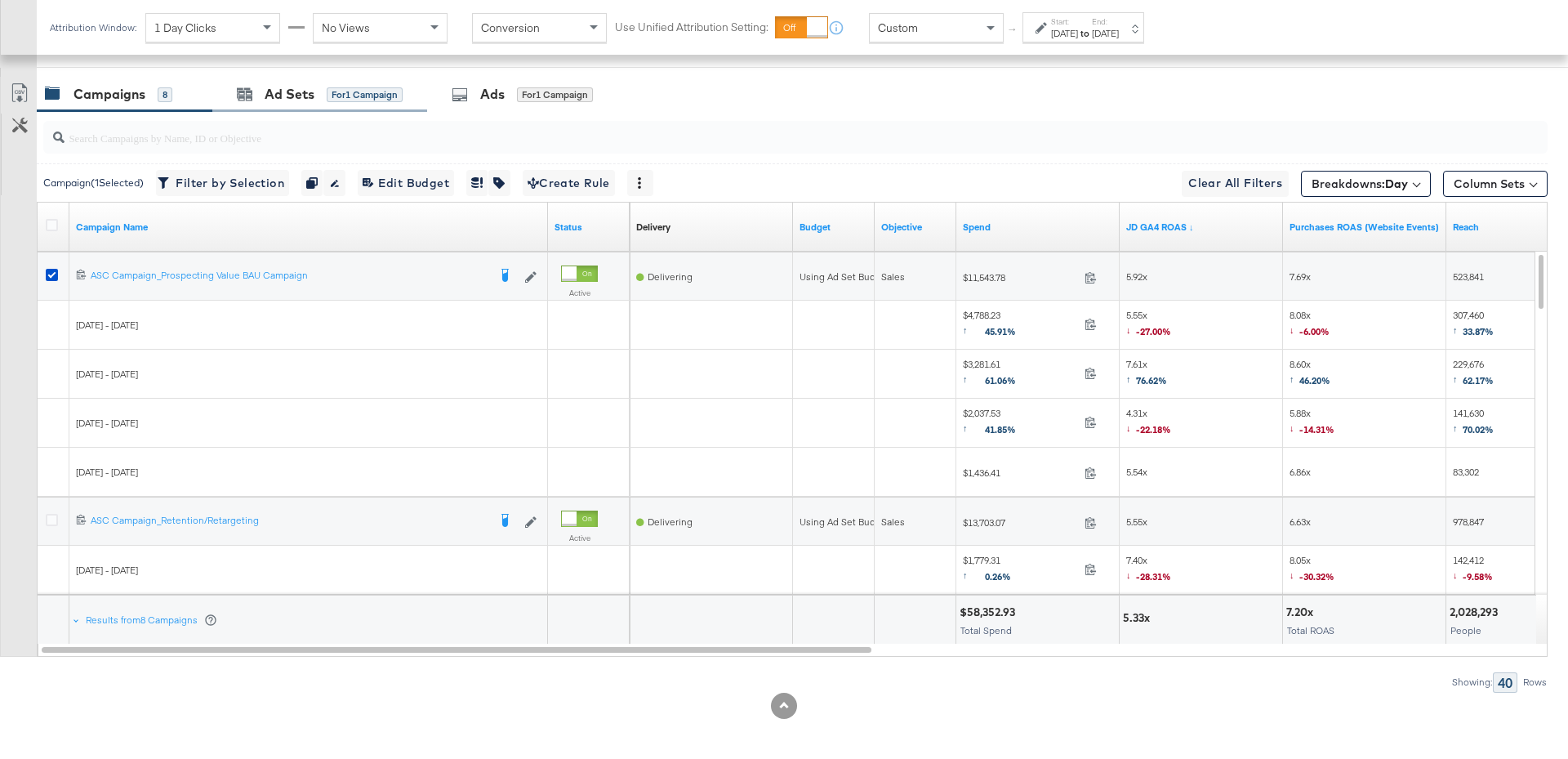
click at [277, 102] on div "Ad Sets for 1 Campaign" at bounding box center [320, 94] width 215 height 36
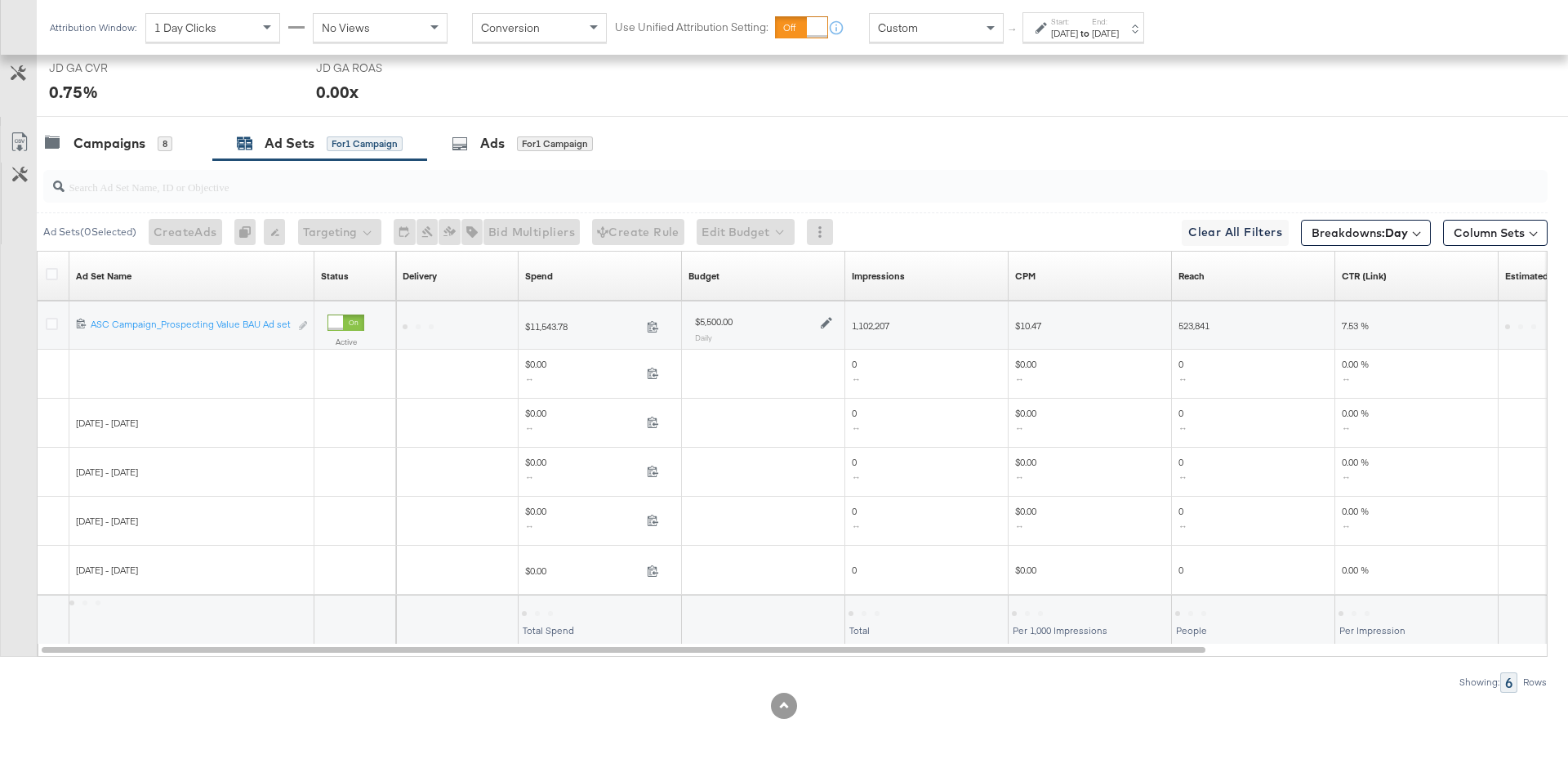
scroll to position [730, 0]
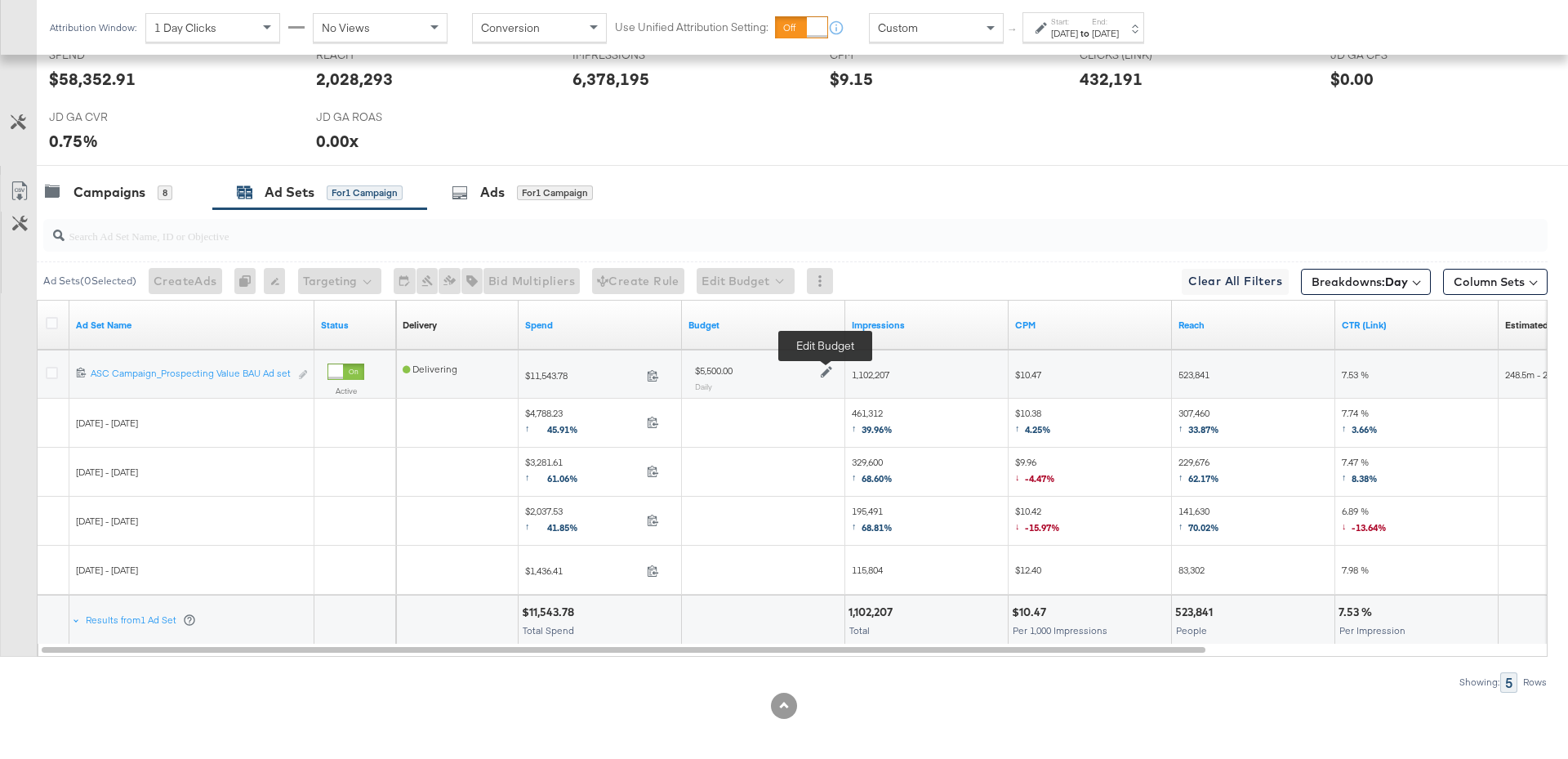
click at [824, 367] on icon at bounding box center [826, 372] width 11 height 11
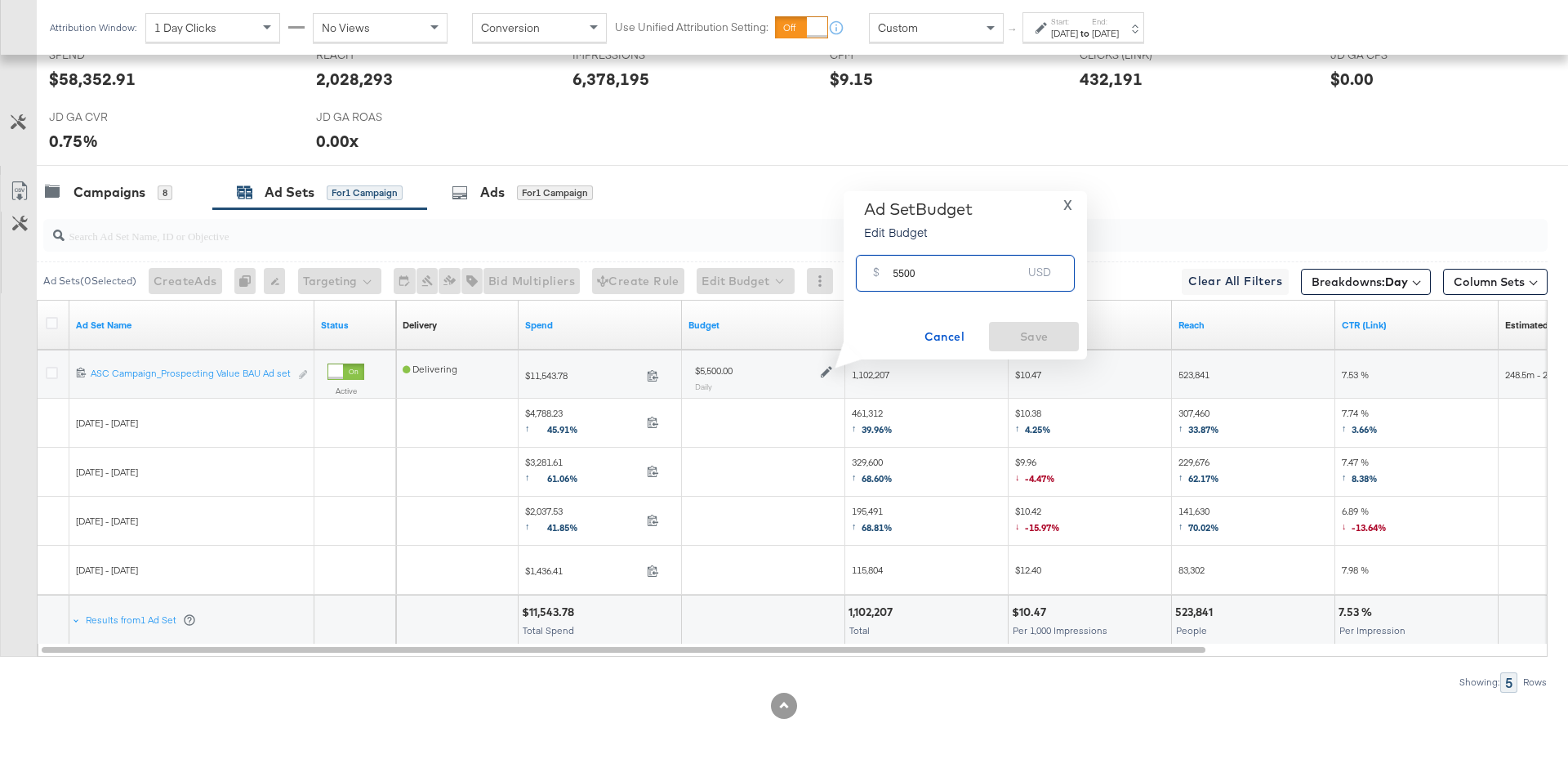
drag, startPoint x: 915, startPoint y: 275, endPoint x: 879, endPoint y: 276, distance: 36.0
click at [879, 276] on div "$ 5500 USD" at bounding box center [965, 273] width 219 height 36
type input "7000"
click at [1014, 331] on span "Save" at bounding box center [1033, 337] width 77 height 21
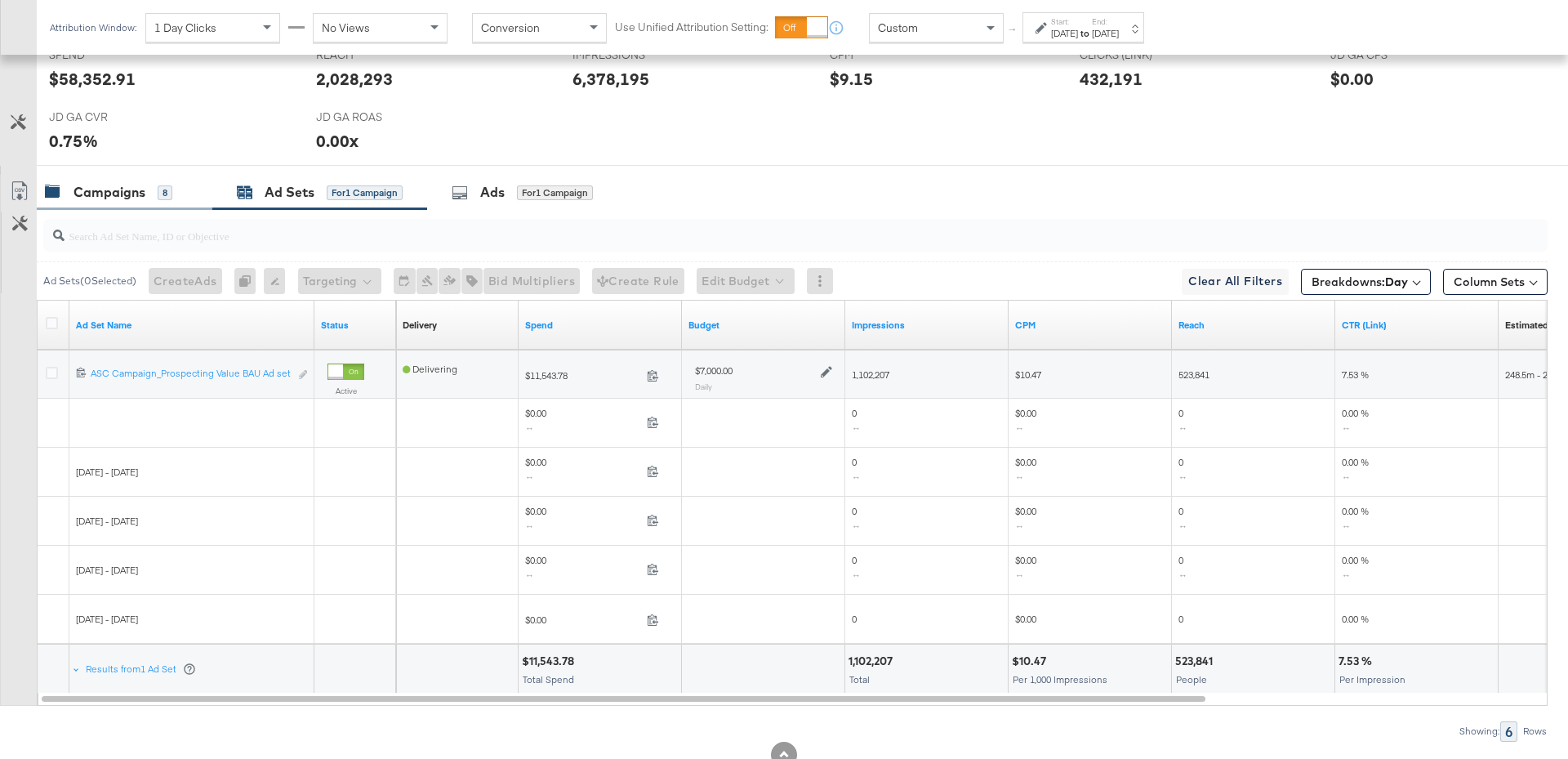
click at [129, 188] on div "Campaigns" at bounding box center [109, 192] width 72 height 19
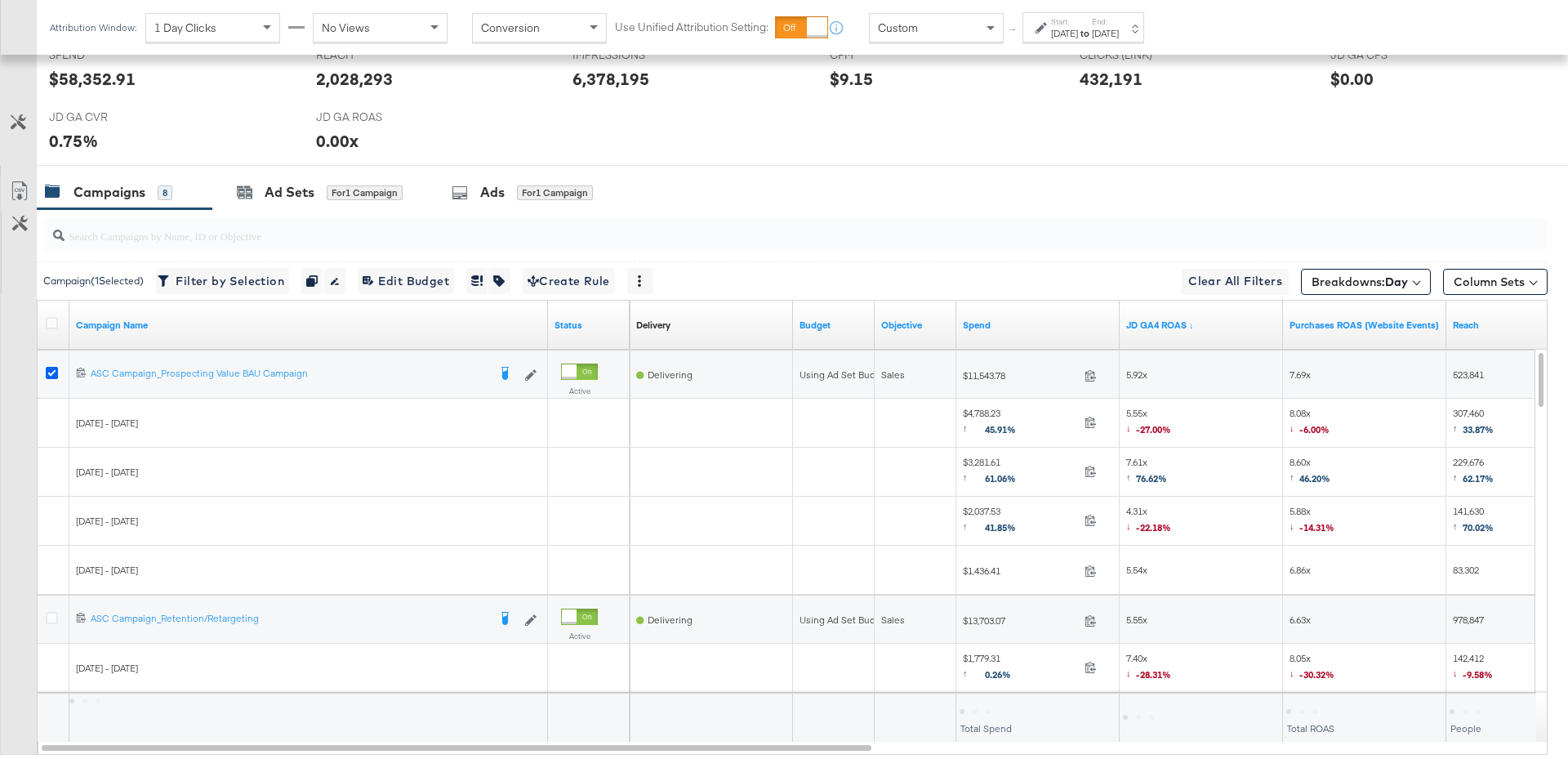
click at [50, 370] on icon at bounding box center [52, 373] width 12 height 12
click at [0, 0] on input "checkbox" at bounding box center [0, 0] width 0 height 0
click at [53, 618] on icon at bounding box center [52, 618] width 12 height 12
click at [0, 0] on input "checkbox" at bounding box center [0, 0] width 0 height 0
click at [331, 191] on div "for 1 Campaign" at bounding box center [365, 192] width 76 height 15
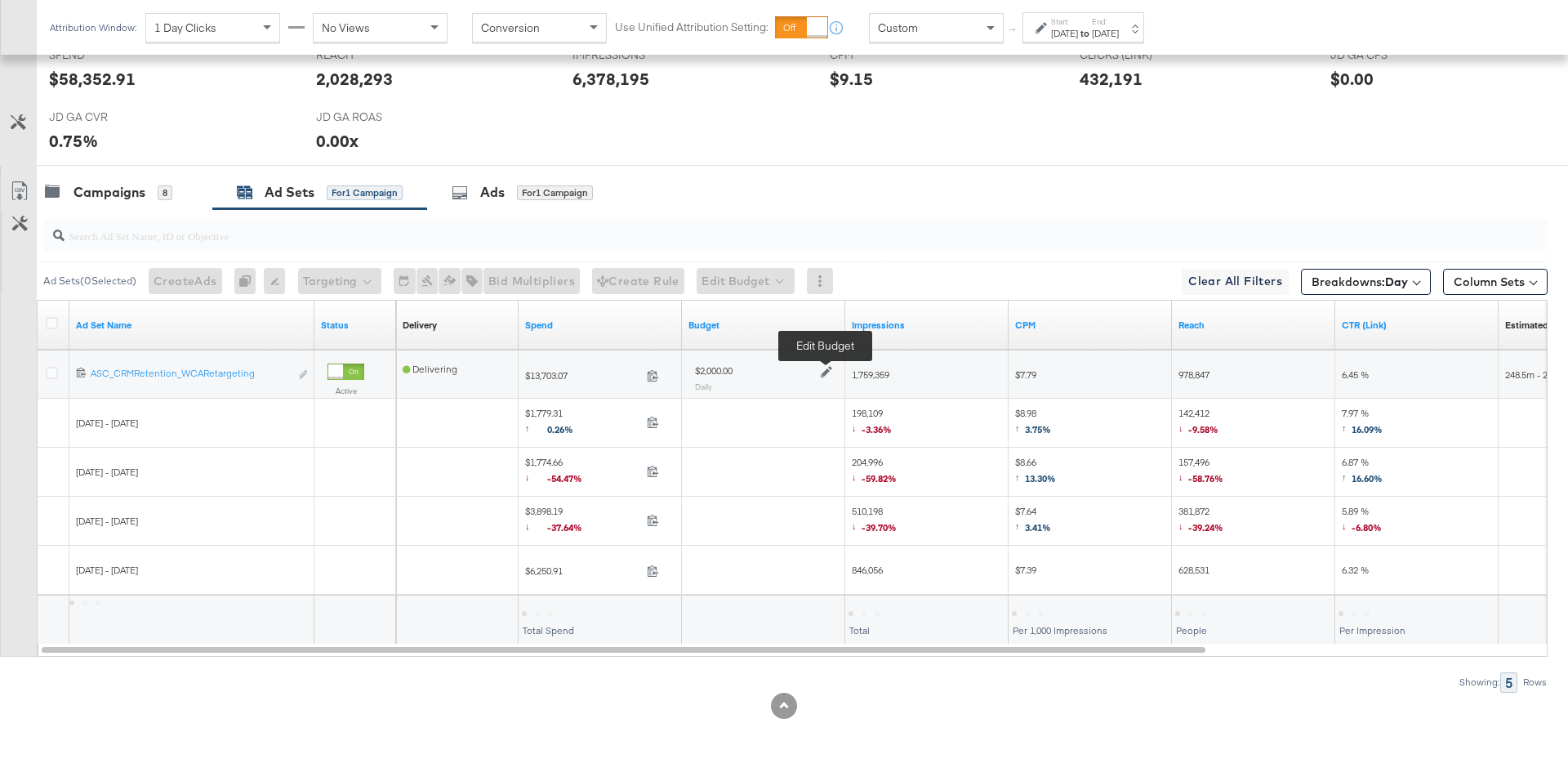
click at [826, 367] on icon at bounding box center [826, 372] width 11 height 11
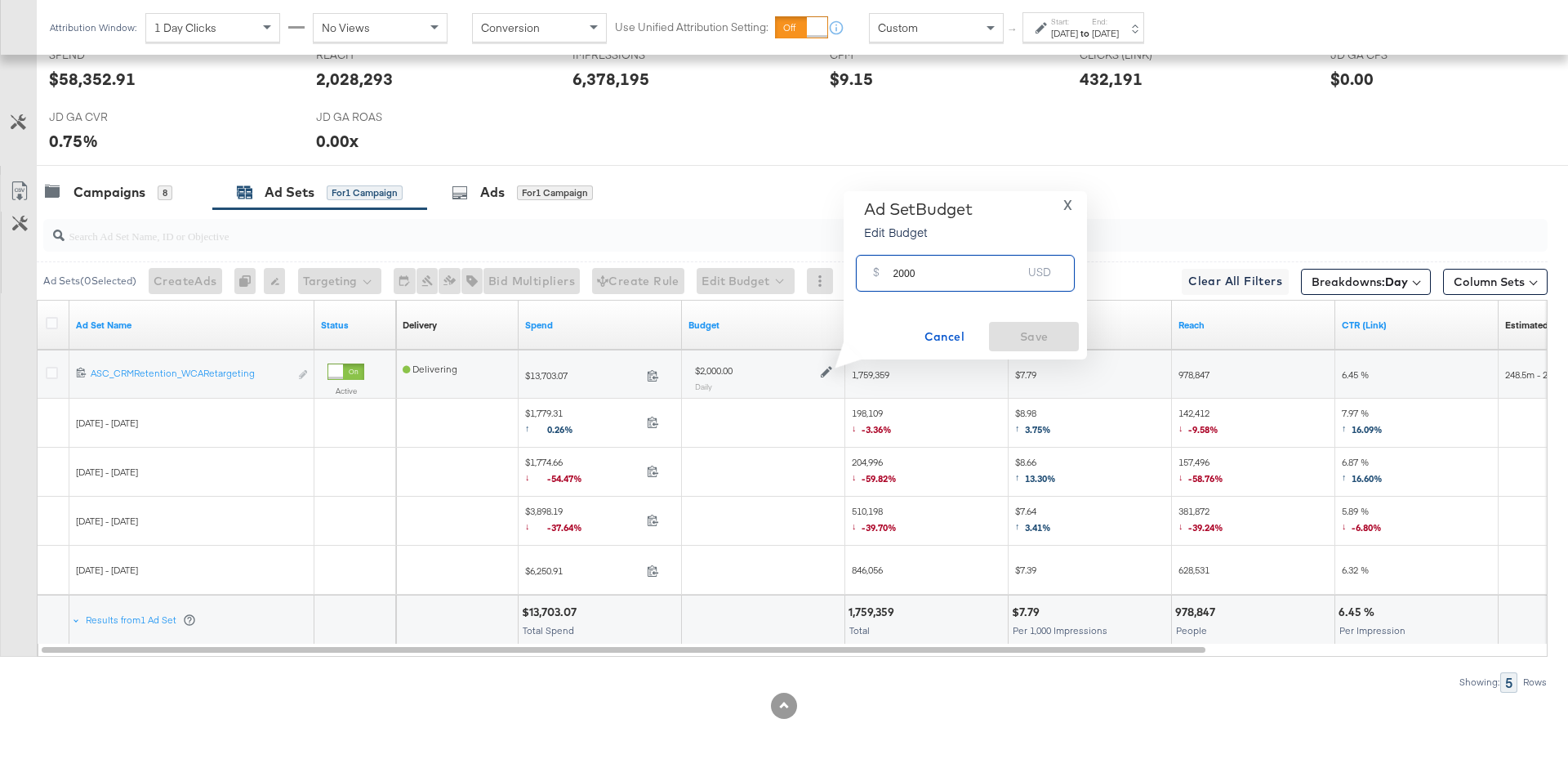
drag, startPoint x: 921, startPoint y: 276, endPoint x: 885, endPoint y: 276, distance: 36.0
click at [885, 276] on div "$ 2000 USD" at bounding box center [965, 273] width 219 height 36
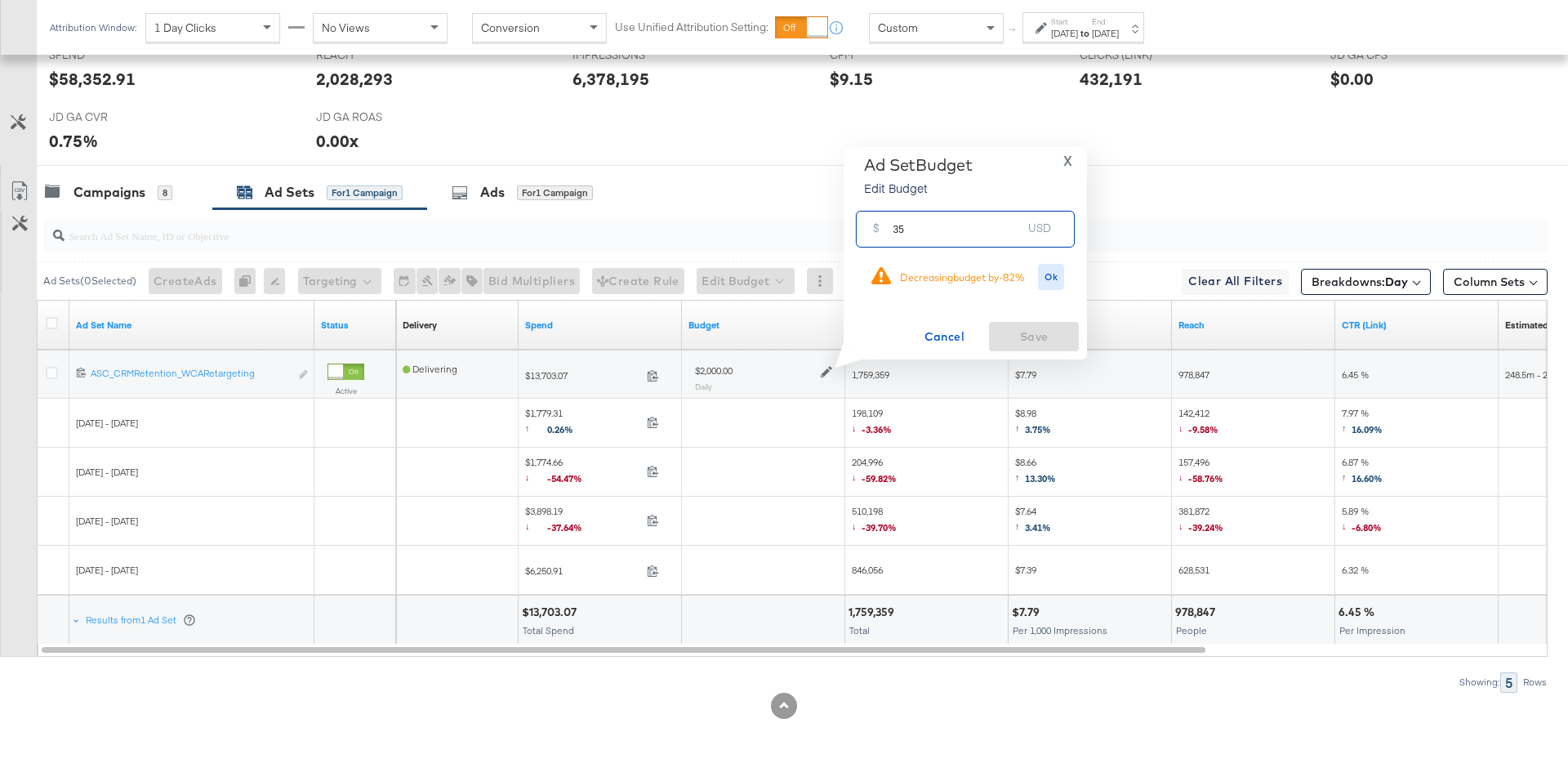
type input "3"
type input "4"
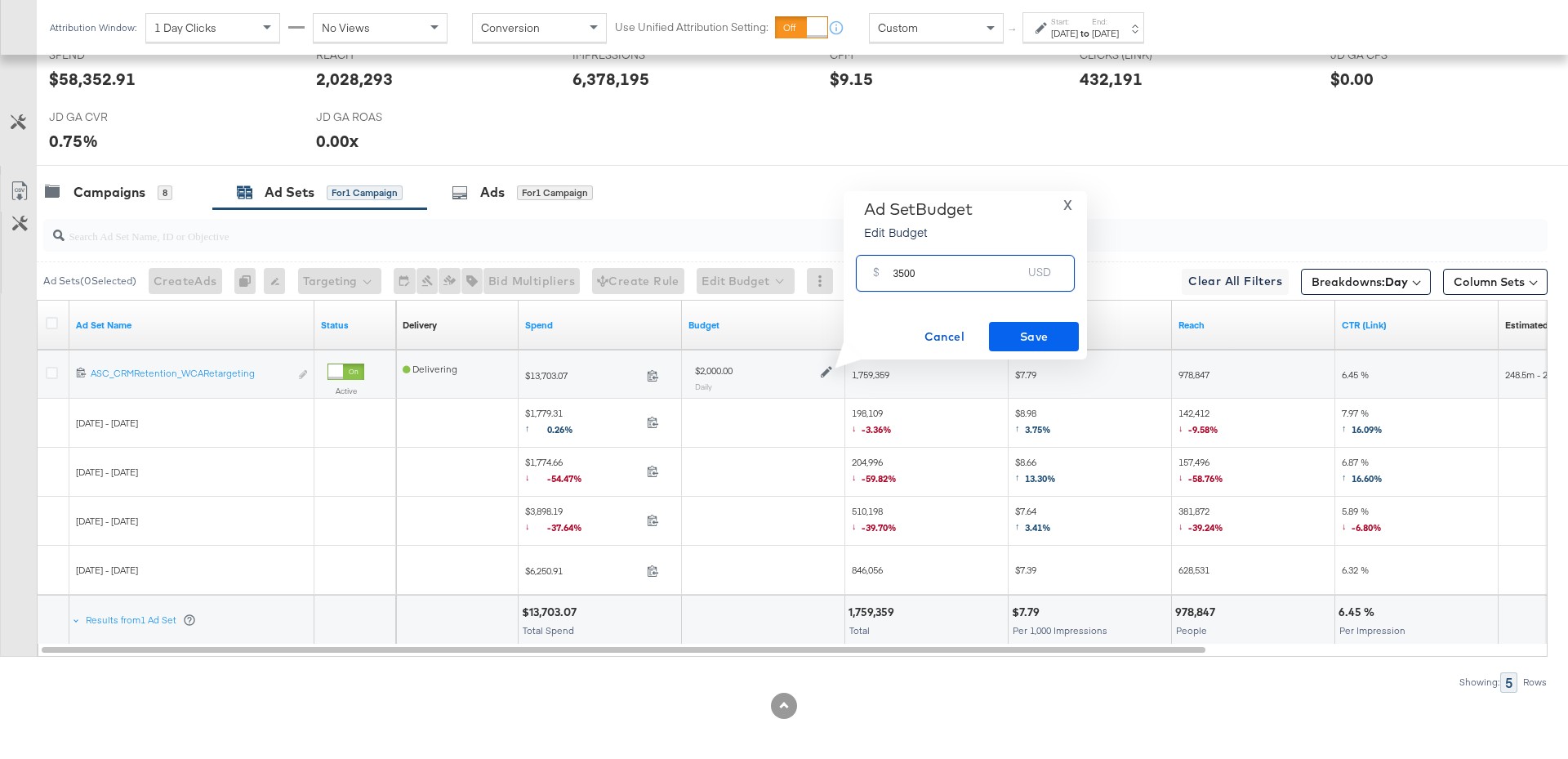
type input "3500"
click at [1050, 336] on span "Save" at bounding box center [1033, 337] width 77 height 21
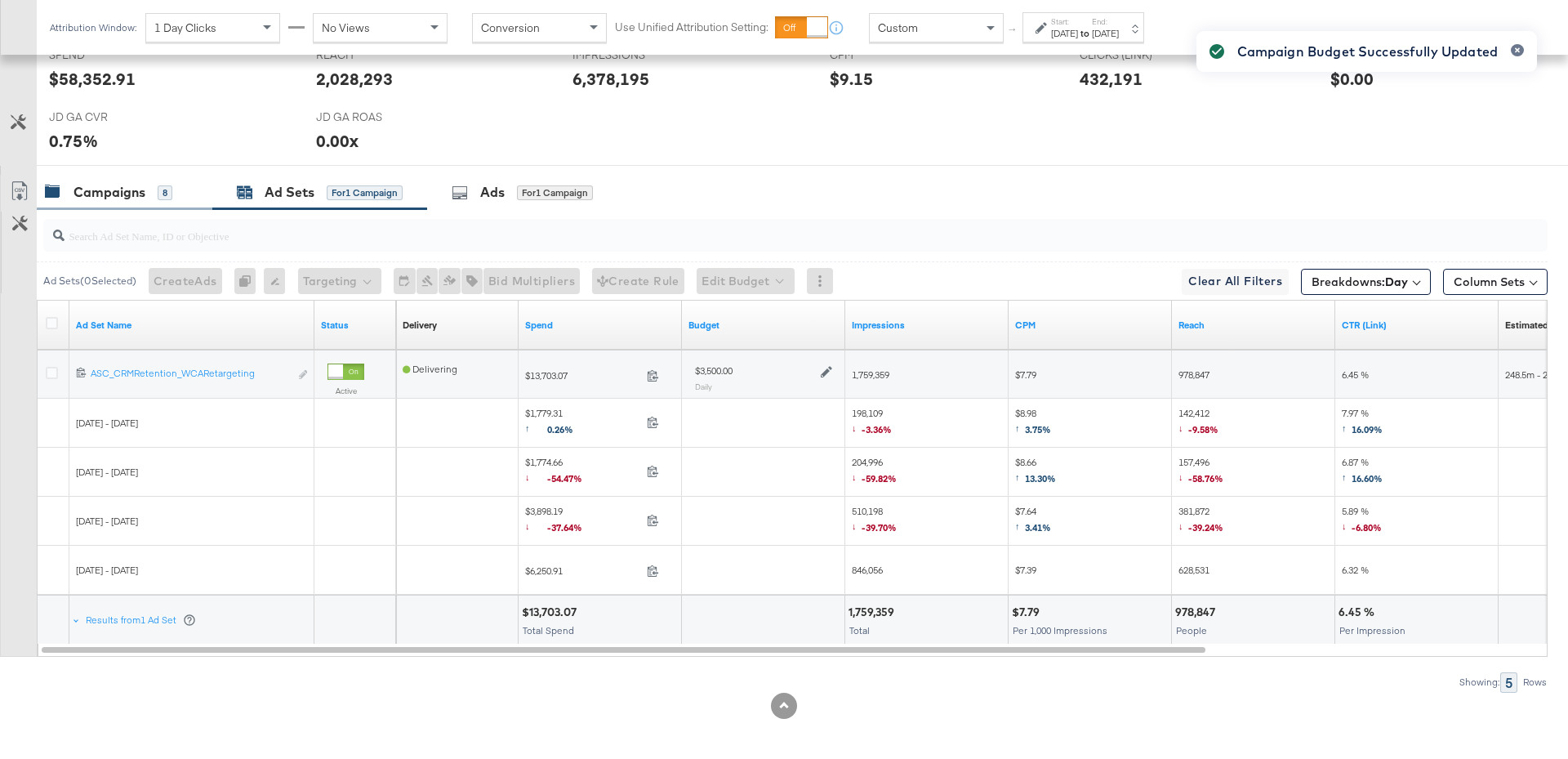
click at [152, 191] on div "Campaigns 8" at bounding box center [108, 192] width 127 height 19
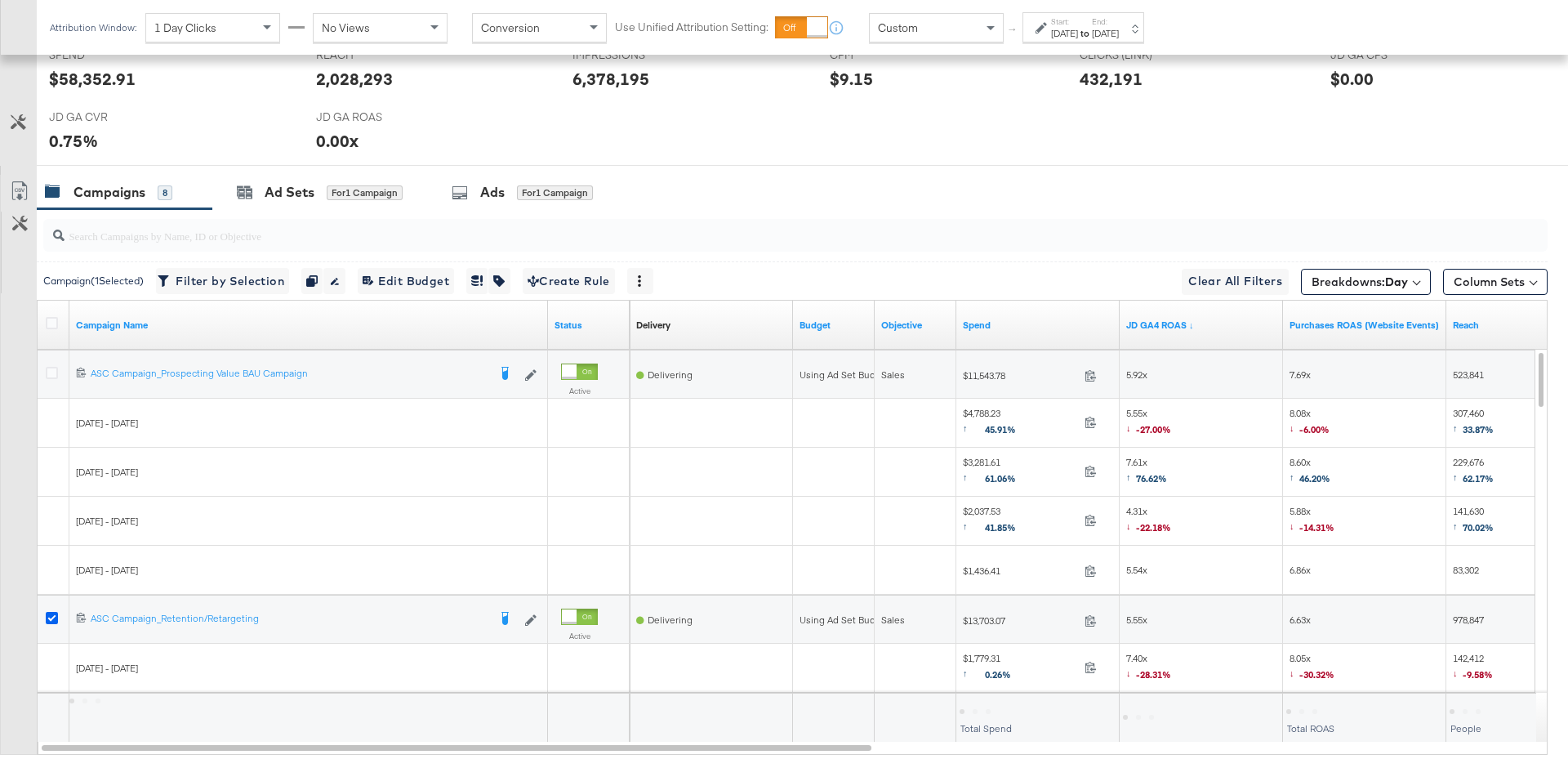
click at [54, 612] on icon at bounding box center [52, 618] width 12 height 12
click at [0, 0] on input "checkbox" at bounding box center [0, 0] width 0 height 0
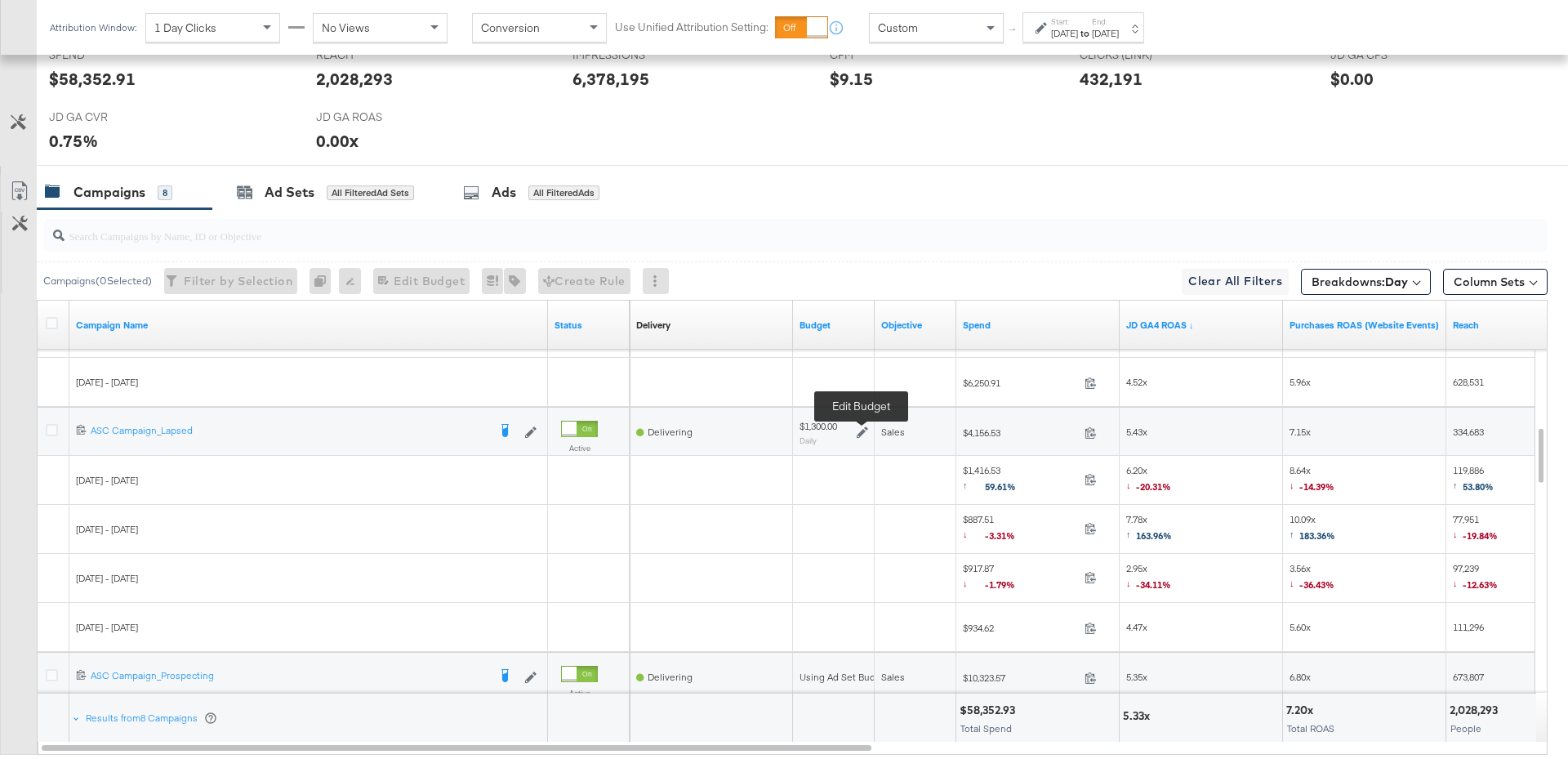
click at [863, 426] on icon at bounding box center [862, 431] width 11 height 11
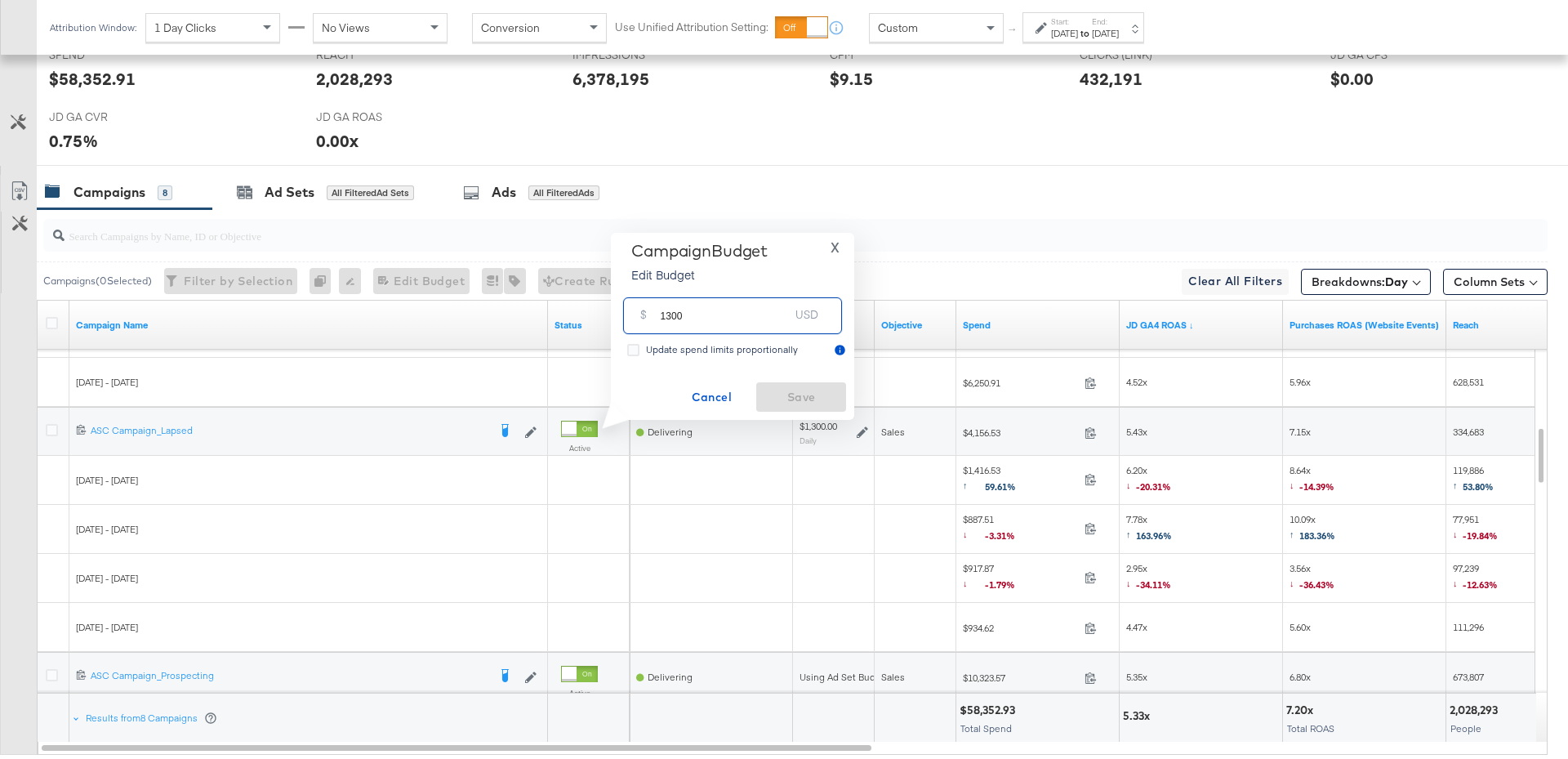
drag, startPoint x: 694, startPoint y: 321, endPoint x: 648, endPoint y: 321, distance: 46.0
click at [648, 321] on div "$ 1300 USD" at bounding box center [732, 315] width 219 height 36
type input "2000"
click at [771, 383] on button "Save" at bounding box center [801, 397] width 90 height 29
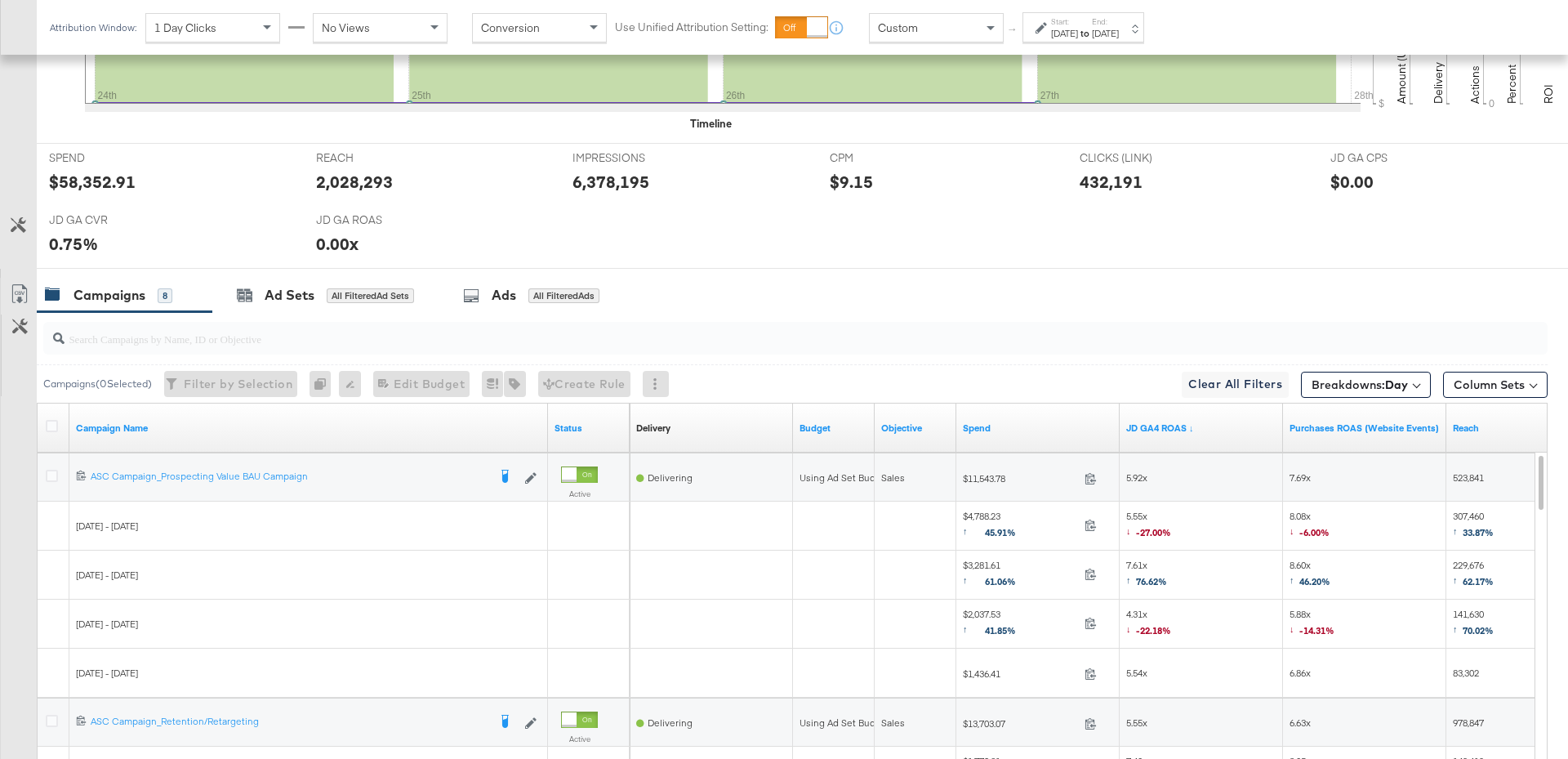
scroll to position [828, 0]
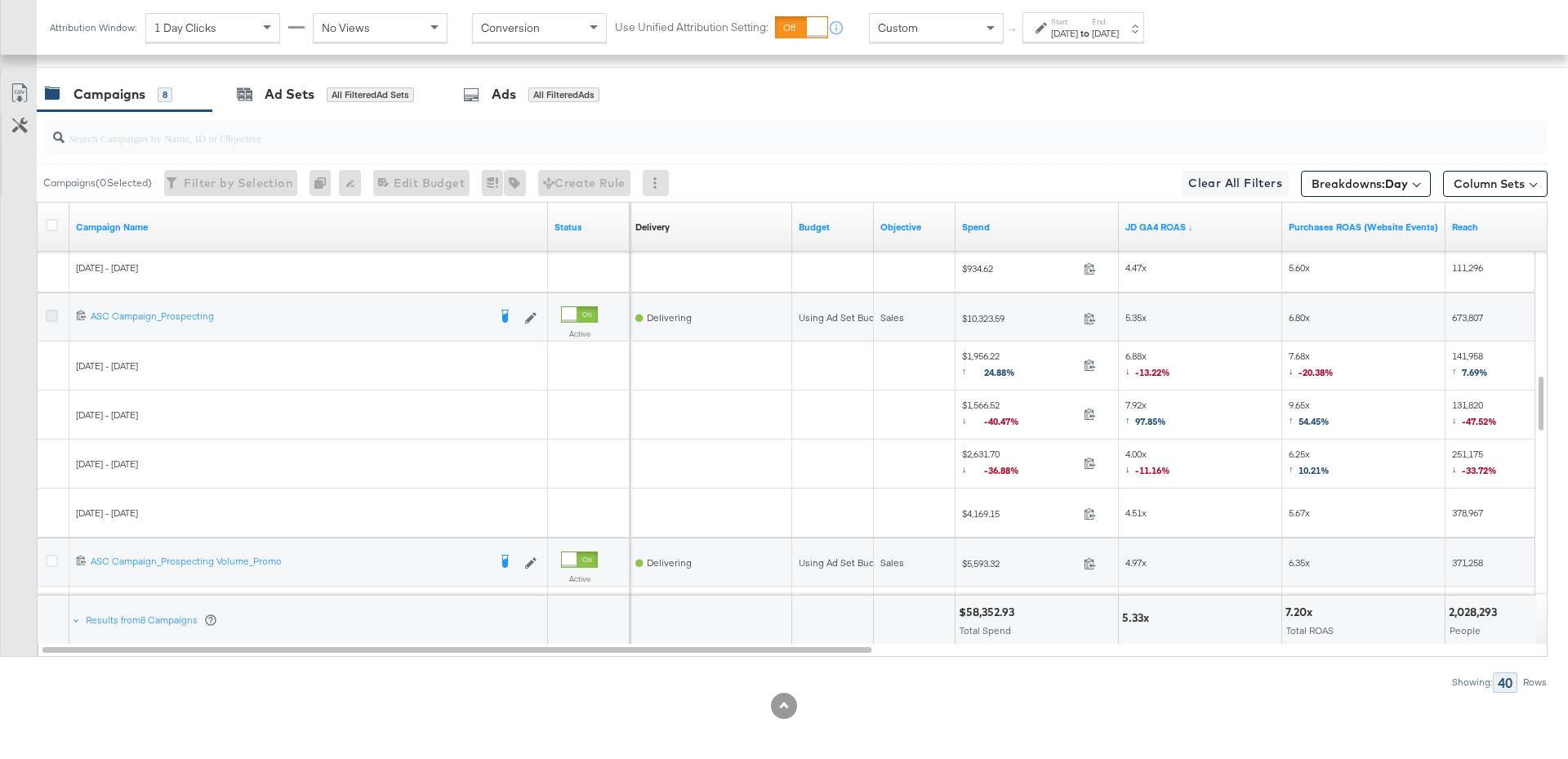
click at [52, 309] on icon at bounding box center [52, 315] width 12 height 12
click at [0, 0] on input "checkbox" at bounding box center [0, 0] width 0 height 0
click at [332, 89] on div "for 1 Campaign" at bounding box center [365, 94] width 76 height 15
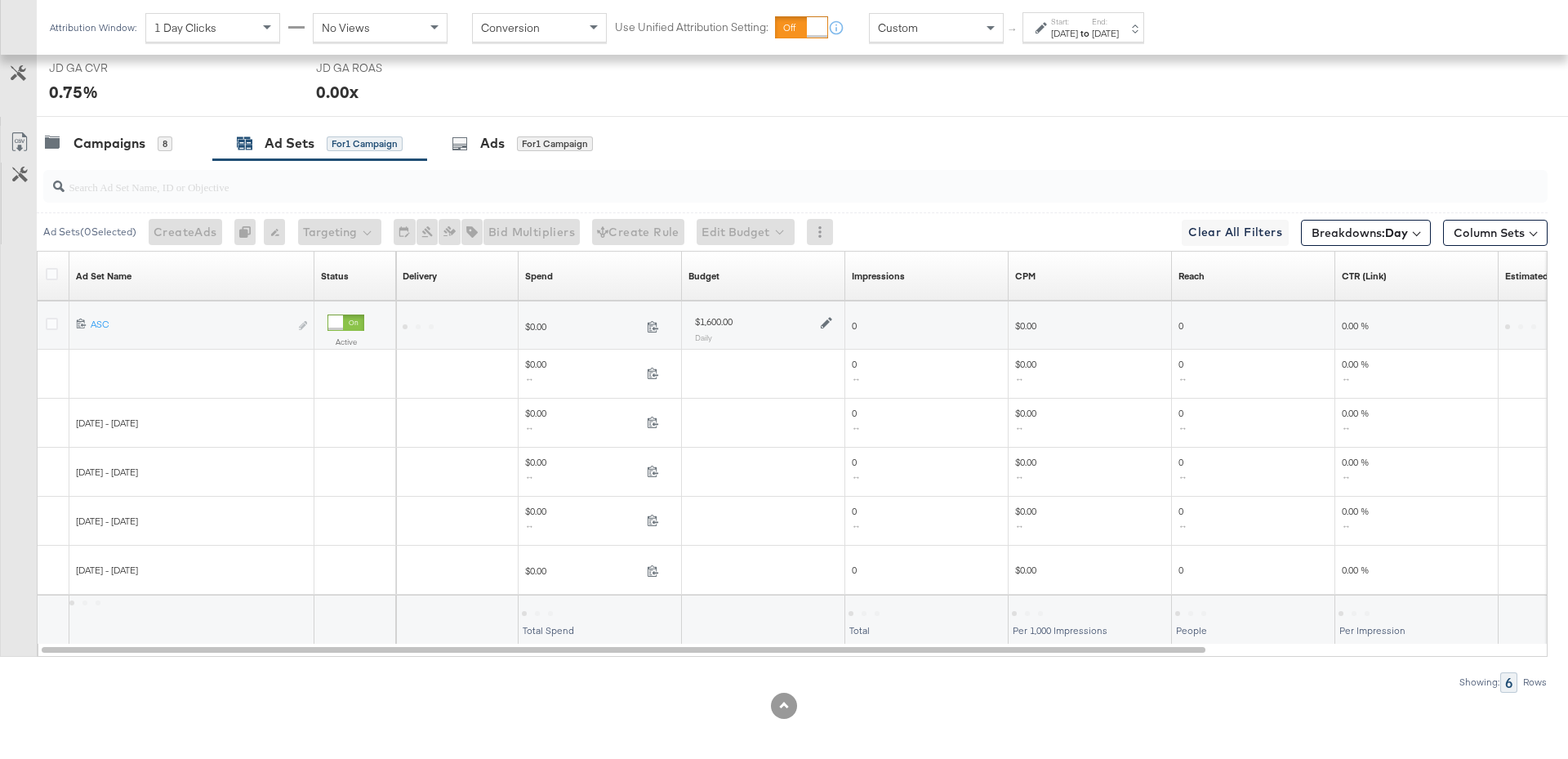
scroll to position [730, 0]
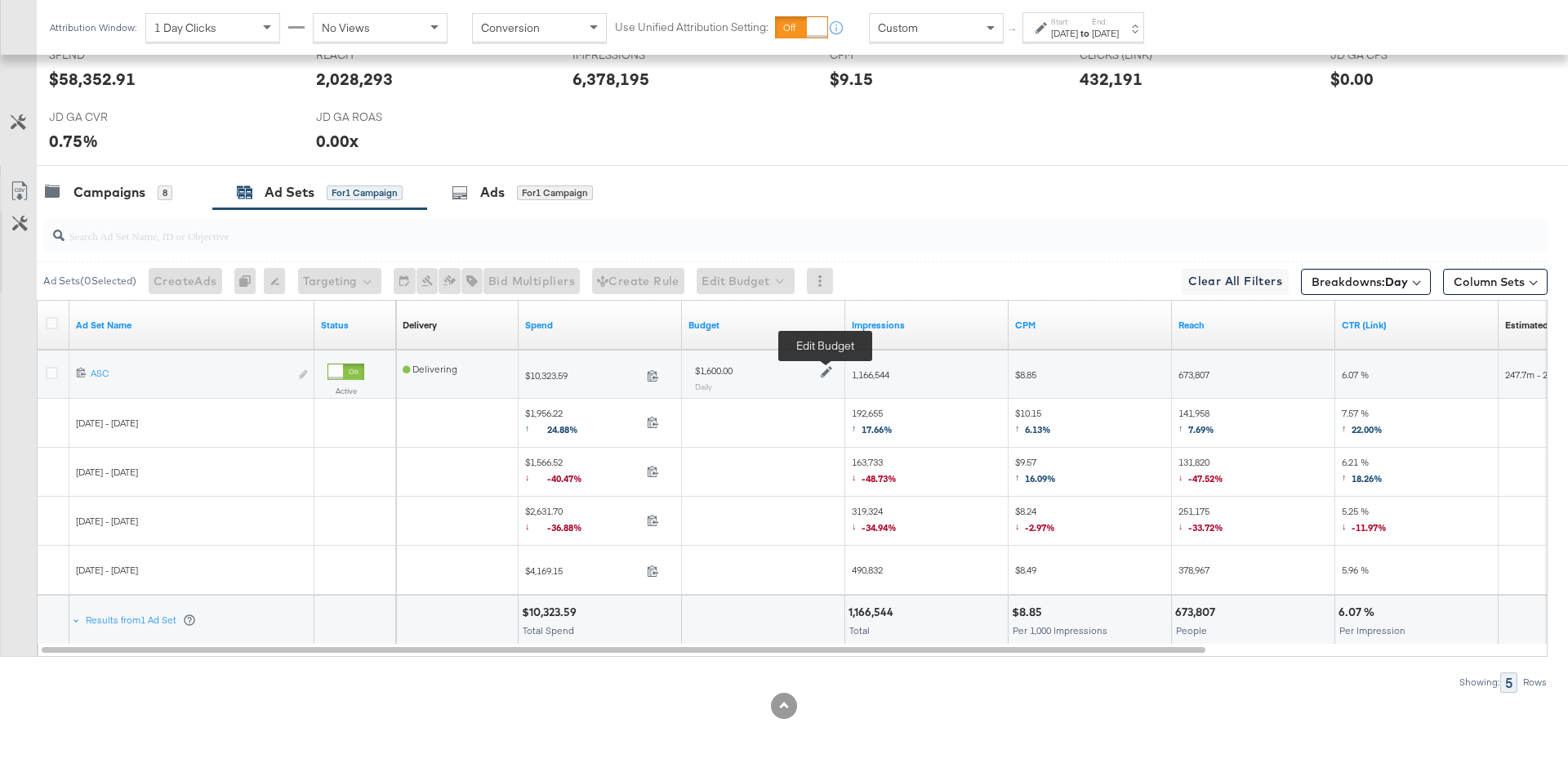
click at [822, 368] on icon at bounding box center [826, 372] width 11 height 11
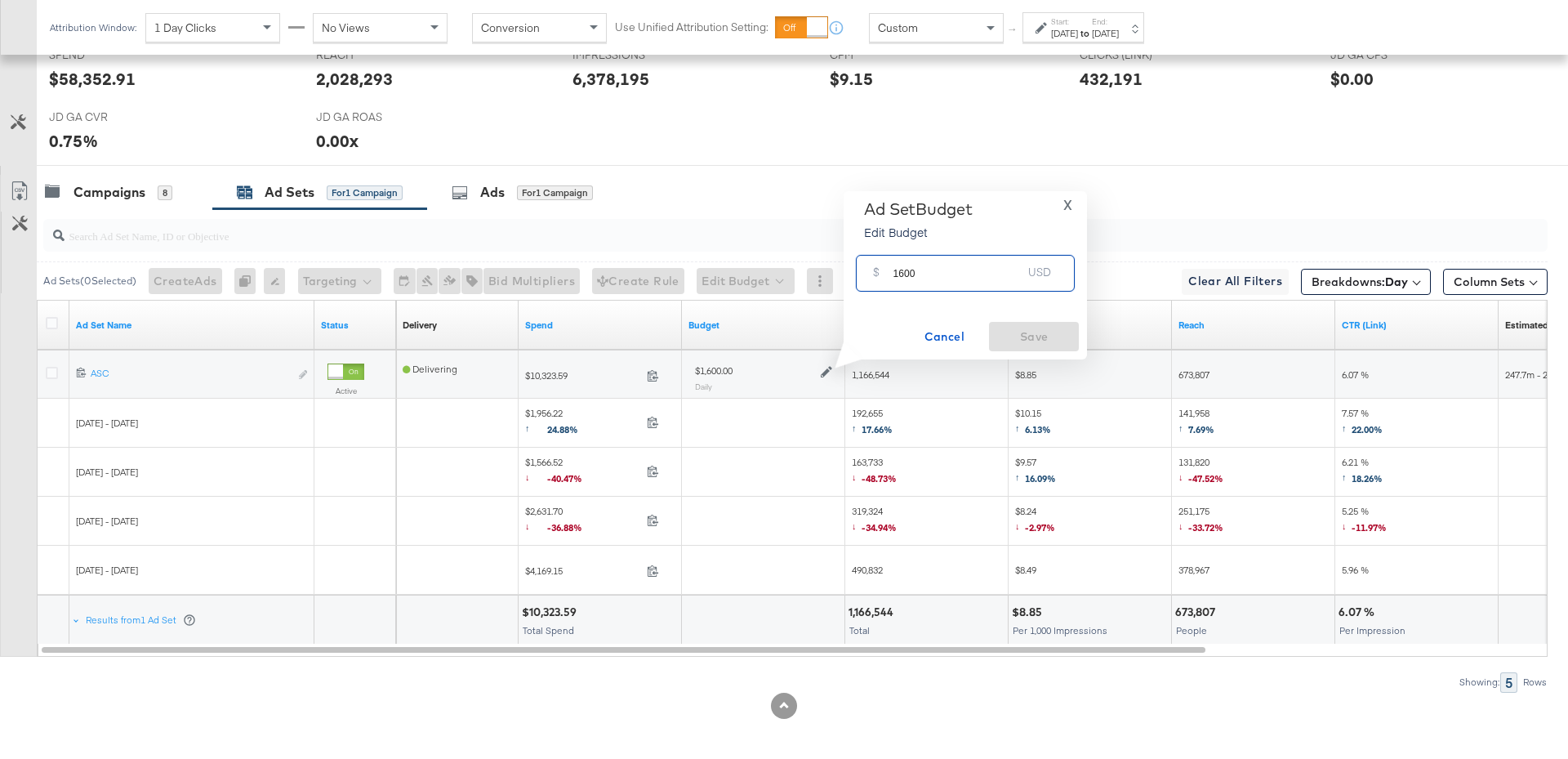
drag, startPoint x: 923, startPoint y: 272, endPoint x: 871, endPoint y: 272, distance: 52.0
click at [871, 272] on div "$ 1600 USD" at bounding box center [965, 273] width 219 height 36
type input "2000"
click at [1034, 336] on span "Save" at bounding box center [1033, 337] width 77 height 21
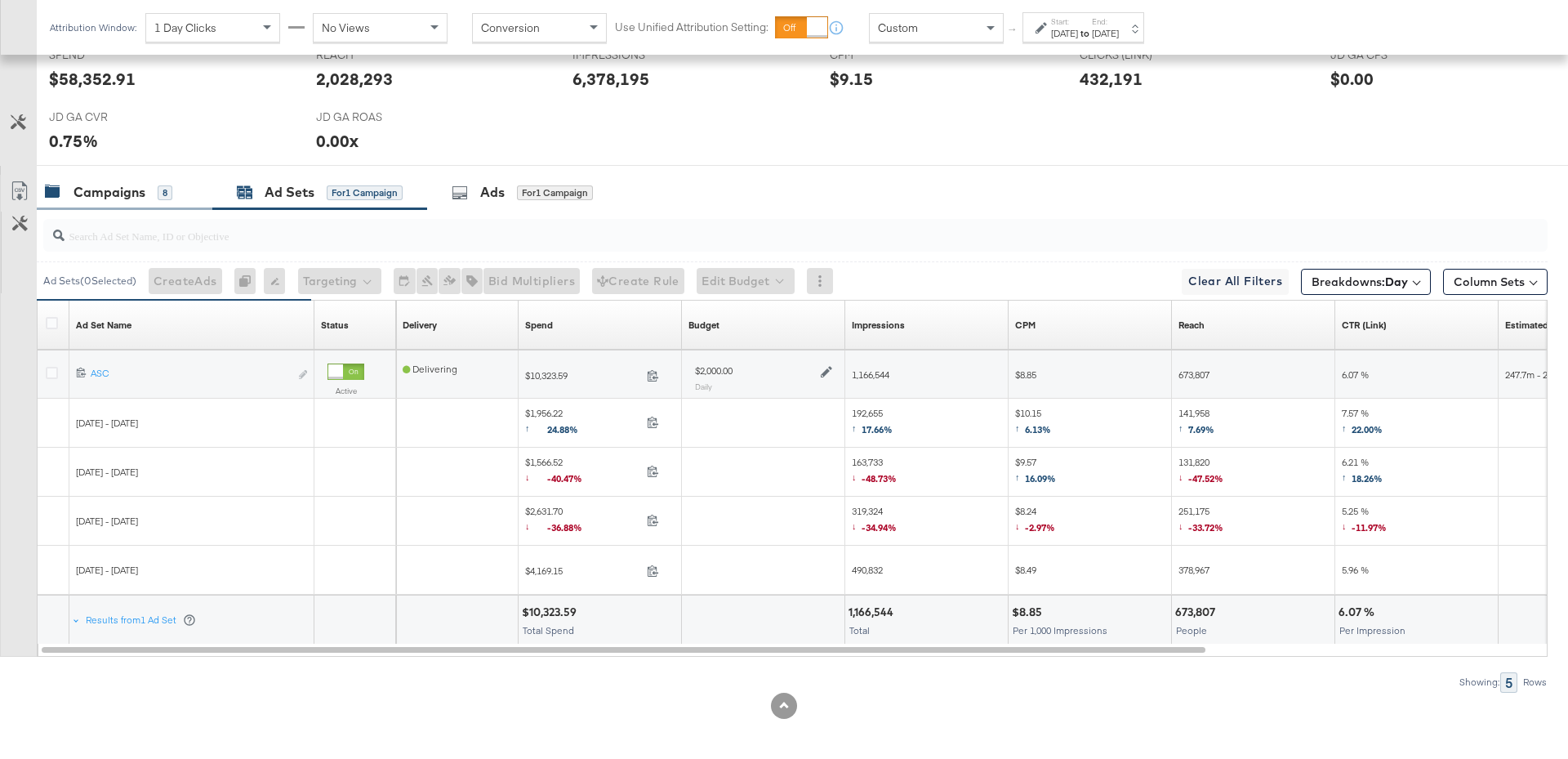
click at [137, 178] on div "Campaigns 8" at bounding box center [124, 192] width 176 height 36
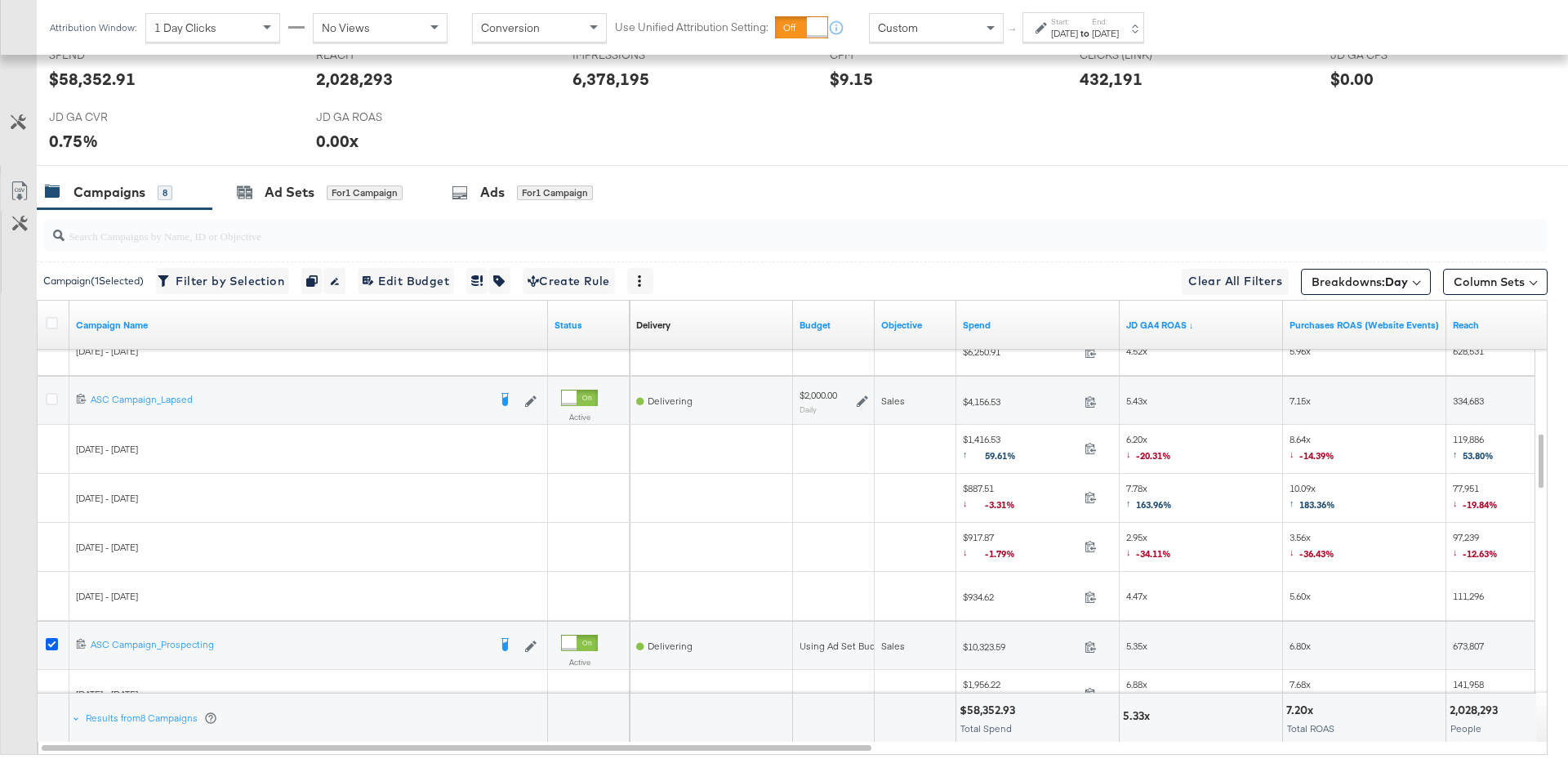
click at [53, 639] on icon at bounding box center [52, 644] width 12 height 12
click at [0, 0] on input "checkbox" at bounding box center [0, 0] width 0 height 0
